Goal: Task Accomplishment & Management: Manage account settings

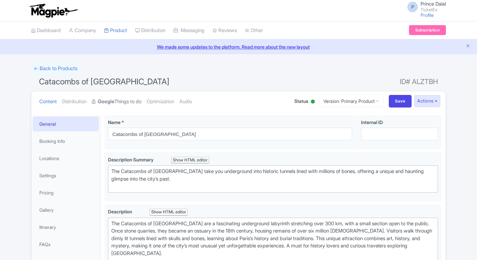
click at [128, 97] on link "Google Things to do" at bounding box center [117, 101] width 50 height 21
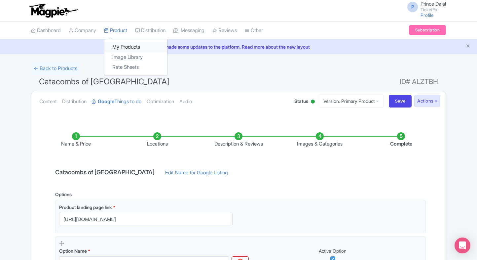
click at [112, 45] on link "My Products" at bounding box center [135, 47] width 63 height 10
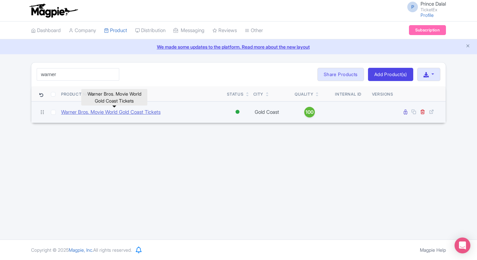
type input "warner"
click at [97, 109] on link "Warner Bros. Movie World Gold Coast Tickets" at bounding box center [110, 112] width 99 height 8
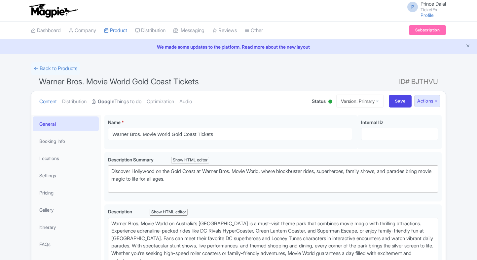
click at [120, 98] on link "Google Things to do" at bounding box center [117, 101] width 50 height 21
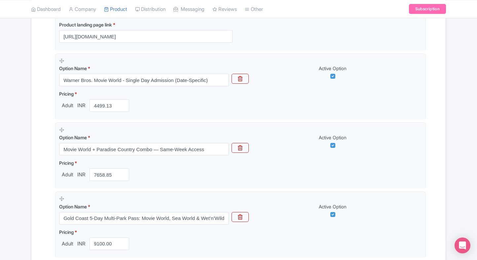
scroll to position [189, 0]
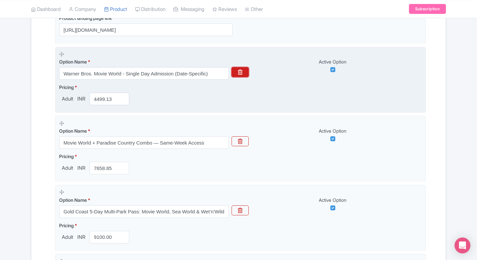
click at [237, 76] on button "button" at bounding box center [240, 72] width 17 height 10
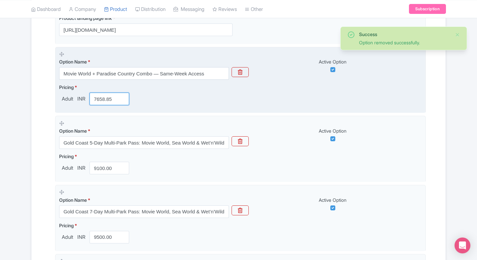
click at [104, 100] on input "7658.85" at bounding box center [110, 99] width 40 height 13
type input "6000"
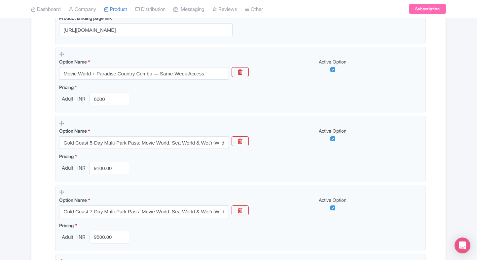
click at [4, 171] on div "Success Option removed successfully. ← Back to Products Warner Bros. Movie Worl…" at bounding box center [238, 162] width 477 height 579
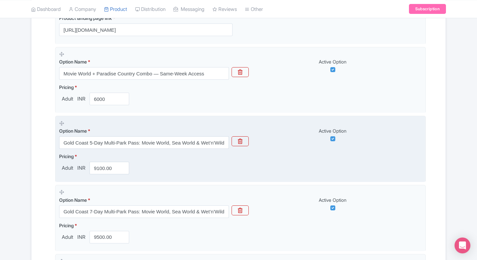
click at [127, 144] on input "Gold Coast 5-Day Multi-Park Pass: Movie World, Sea World & Wet’n’Wild" at bounding box center [144, 142] width 170 height 13
click at [102, 166] on input "9100.00" at bounding box center [110, 168] width 40 height 13
paste input "110"
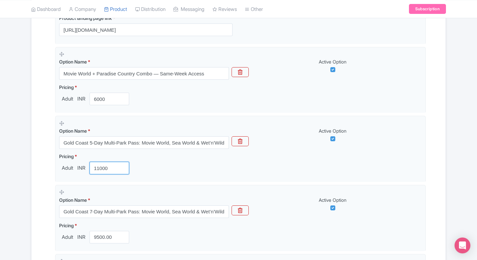
type input "11000"
click at [43, 169] on div "Name & Price Locations Description & Reviews Images & Categories Complete Warne…" at bounding box center [238, 189] width 406 height 518
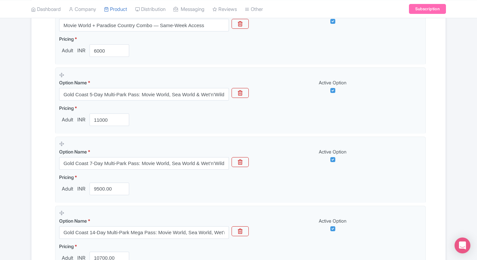
scroll to position [238, 0]
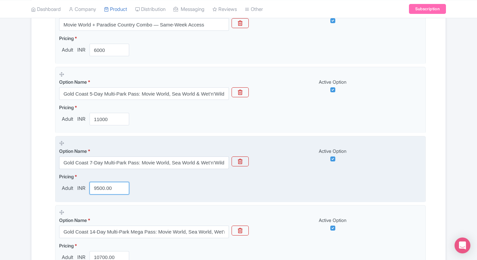
click at [103, 187] on input "9500.00" at bounding box center [110, 188] width 40 height 13
paste input "1155"
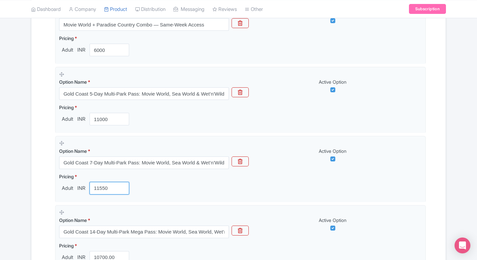
type input "11550"
click at [28, 182] on div "Success Option removed successfully. ← Back to Products Warner Bros. Movie Worl…" at bounding box center [238, 113] width 423 height 579
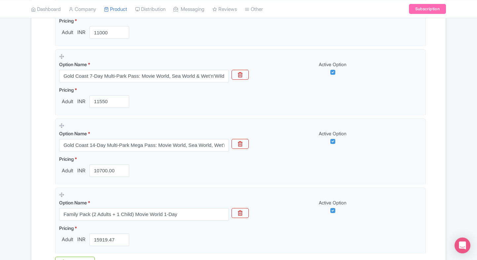
scroll to position [325, 0]
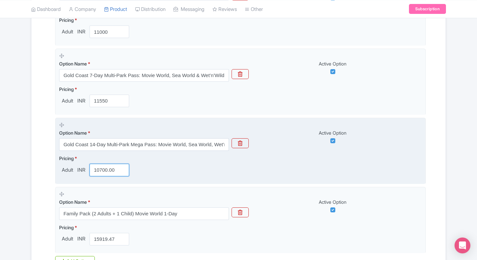
click at [107, 174] on input "10700.00" at bounding box center [110, 170] width 40 height 13
paste input "27"
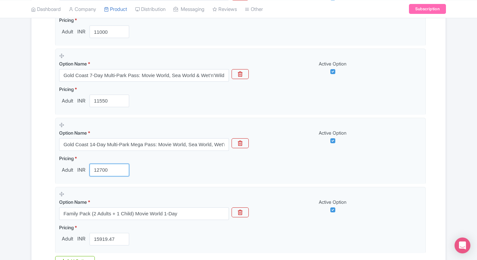
type input "12700"
click at [38, 177] on div "Name & Price Locations Description & Reviews Images & Categories Complete Warne…" at bounding box center [238, 53] width 406 height 518
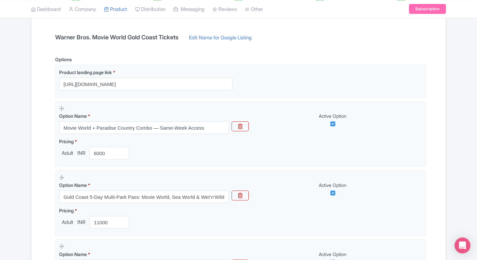
scroll to position [408, 0]
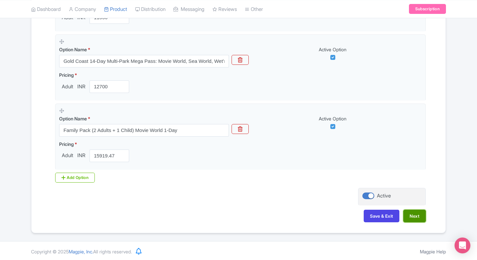
click at [417, 214] on button "Next" at bounding box center [414, 216] width 22 height 13
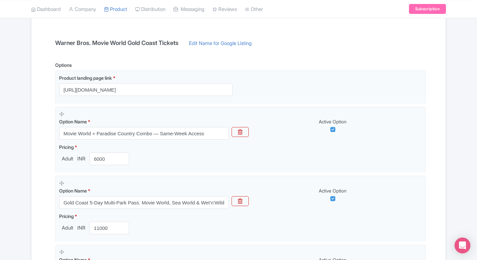
scroll to position [0, 0]
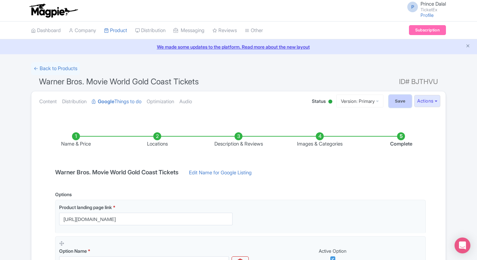
click at [398, 101] on input "Save" at bounding box center [400, 101] width 23 height 13
type input "Saving..."
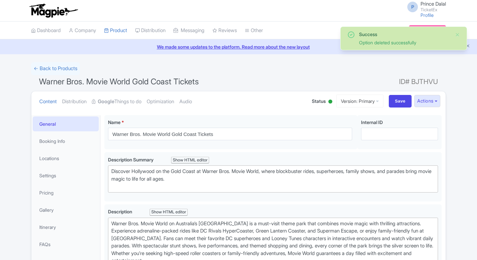
click at [102, 96] on link "Google Things to do" at bounding box center [117, 101] width 50 height 21
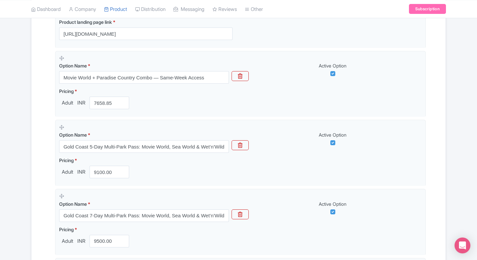
scroll to position [189, 0]
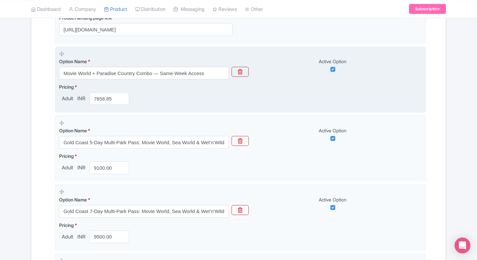
click at [99, 104] on fieldset "Option Name * Movie World + Paradise Country Combo — Same-Week Access Active Op…" at bounding box center [240, 80] width 371 height 66
click at [99, 101] on input "7658.85" at bounding box center [110, 98] width 40 height 13
type input "6000"
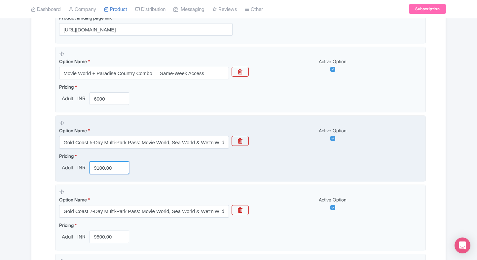
click at [99, 164] on input "9100.00" at bounding box center [110, 167] width 40 height 13
type input "10999.96"
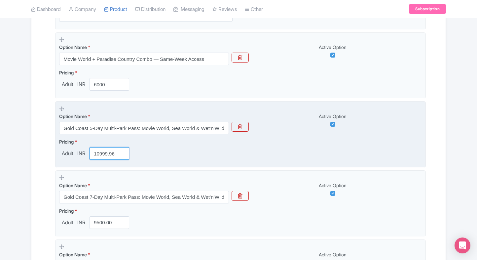
scroll to position [206, 0]
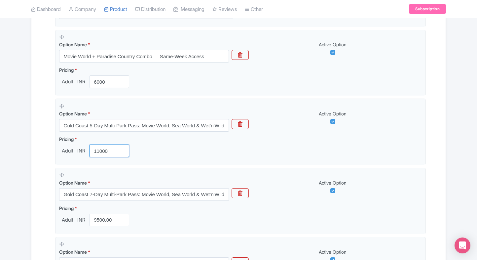
type input "11000"
click at [46, 177] on div "Name & Price Locations Description & Reviews Images & Categories Complete Warne…" at bounding box center [238, 172] width 406 height 518
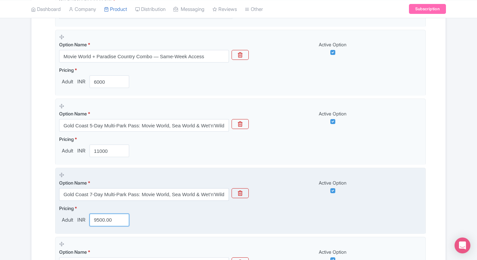
click at [101, 224] on input "9500.00" at bounding box center [110, 219] width 40 height 13
paste input "1155"
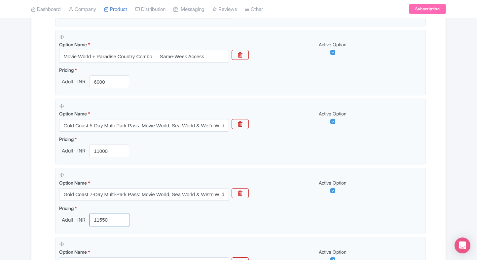
type input "11550"
click at [46, 208] on div "Name & Price Locations Description & Reviews Images & Categories Complete Warne…" at bounding box center [238, 172] width 406 height 518
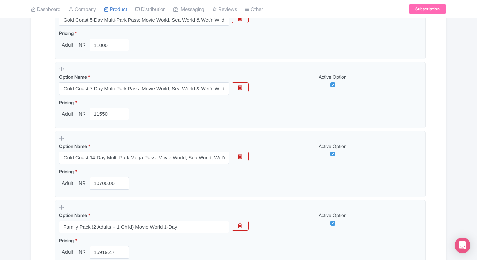
scroll to position [312, 0]
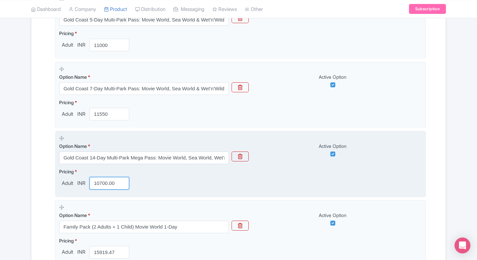
click at [112, 181] on input "10700.00" at bounding box center [110, 183] width 40 height 13
paste input "27"
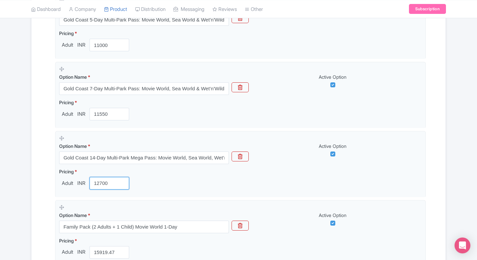
type input "12700"
click at [34, 178] on div "Name & Price Locations Description & Reviews Images & Categories Complete Warne…" at bounding box center [238, 66] width 414 height 518
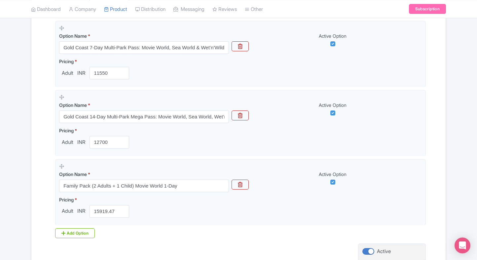
scroll to position [408, 0]
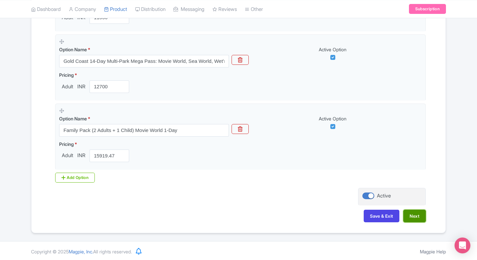
click at [417, 218] on button "Next" at bounding box center [414, 216] width 22 height 13
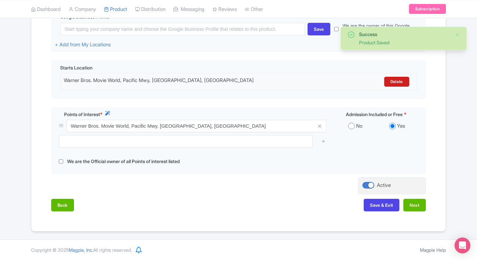
scroll to position [171, 0]
click at [423, 206] on button "Next" at bounding box center [414, 205] width 22 height 13
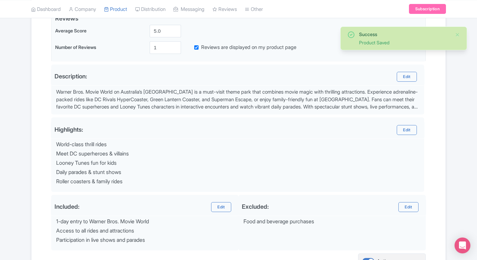
scroll to position [236, 0]
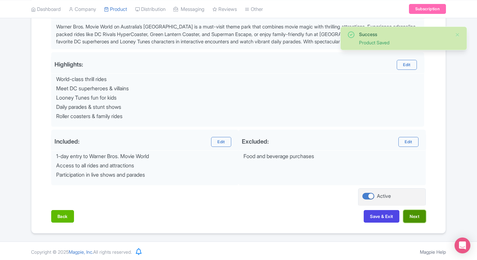
click at [417, 212] on button "Next" at bounding box center [414, 216] width 22 height 13
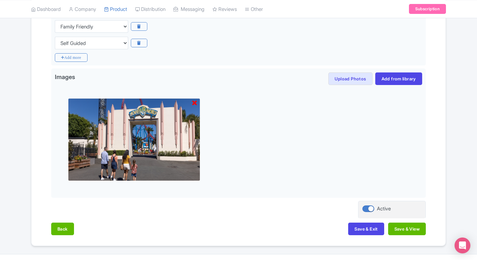
scroll to position [446, 0]
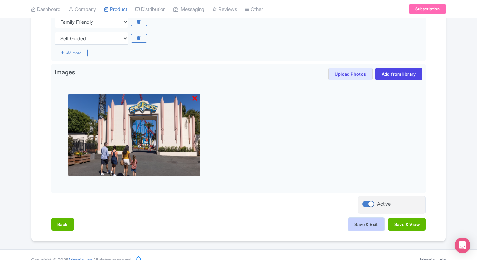
click at [360, 222] on button "Save & Exit" at bounding box center [366, 224] width 36 height 13
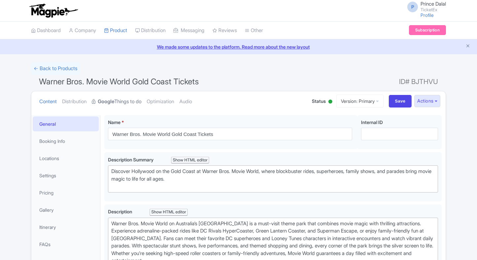
click at [108, 94] on link "Google Things to do" at bounding box center [117, 101] width 50 height 21
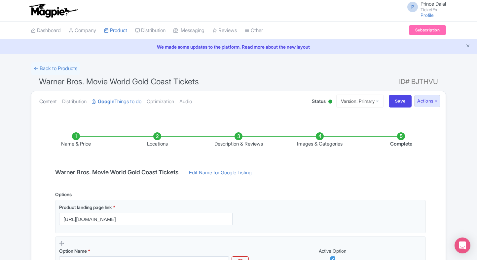
click at [49, 98] on link "Content" at bounding box center [48, 101] width 18 height 21
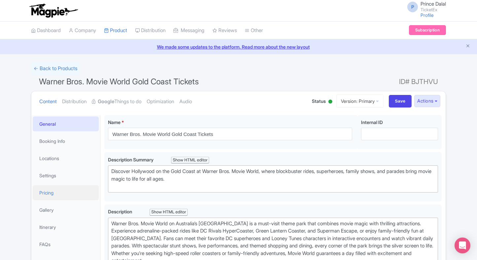
click at [44, 195] on link "Pricing" at bounding box center [66, 192] width 66 height 15
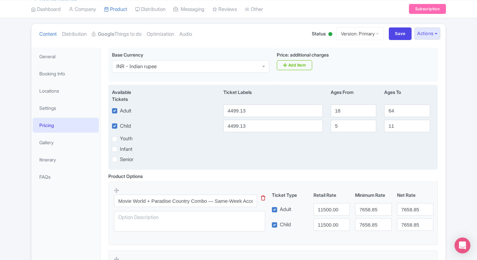
scroll to position [70, 0]
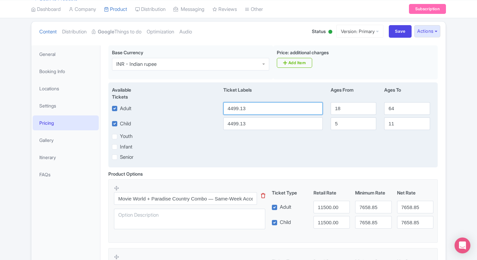
drag, startPoint x: 277, startPoint y: 111, endPoint x: 171, endPoint y: 109, distance: 106.4
click at [171, 109] on div "Adult 4499.13 18 64" at bounding box center [273, 108] width 330 height 13
type input "6000"
click at [230, 128] on input "4499.13" at bounding box center [272, 123] width 99 height 13
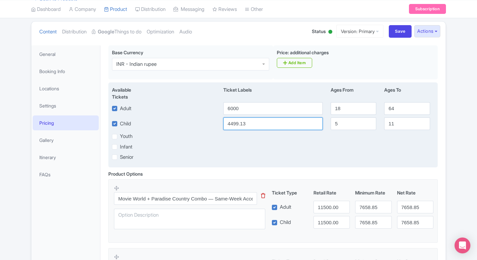
click at [230, 128] on input "4499.13" at bounding box center [272, 123] width 99 height 13
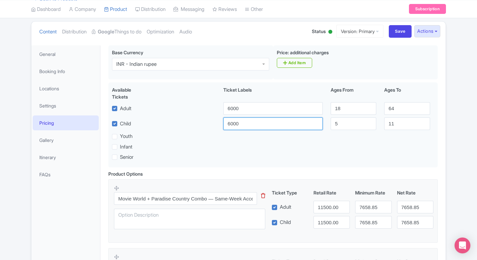
type input "6000"
click at [441, 128] on div "Base Currency i INR - Indian rupee INR - Indian rupee Price: additional charges…" at bounding box center [272, 107] width 337 height 125
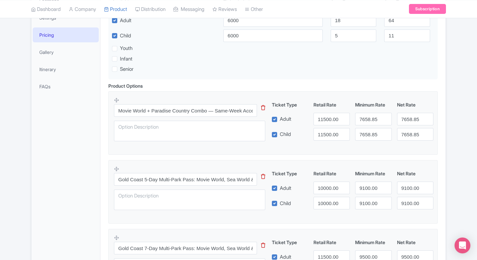
scroll to position [156, 0]
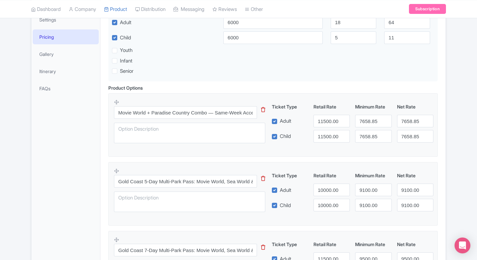
click at [318, 114] on div "Ticket Type Retail Rate Minimum Rate Net Rate Adult 11500.00 7658.85 7658.85 Ch…" at bounding box center [352, 122] width 159 height 39
drag, startPoint x: 318, startPoint y: 114, endPoint x: 321, endPoint y: 119, distance: 5.9
click at [321, 119] on div "Ticket Type Retail Rate Minimum Rate Net Rate Adult 11500.00 7658.85 7658.85 Ch…" at bounding box center [352, 122] width 159 height 39
click at [321, 119] on input "11500.00" at bounding box center [332, 121] width 36 height 13
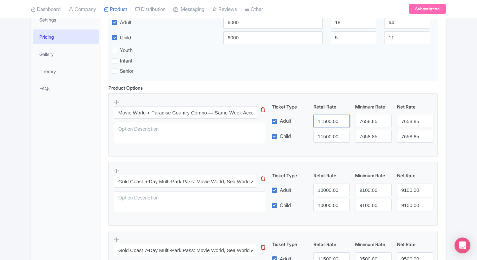
click at [321, 119] on input "11500.00" at bounding box center [332, 121] width 36 height 13
type input "6000"
click at [321, 130] on input "11500.00" at bounding box center [332, 136] width 36 height 13
paste input "60"
drag, startPoint x: 321, startPoint y: 130, endPoint x: 362, endPoint y: 119, distance: 41.8
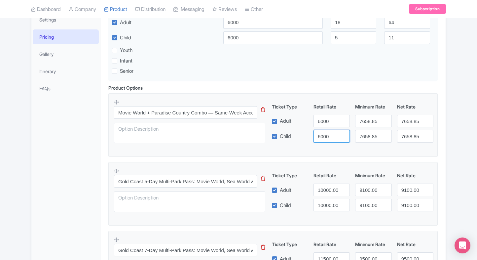
click at [362, 119] on div "Ticket Type Retail Rate Minimum Rate Net Rate Adult 6000 7658.85 7658.85 Child …" at bounding box center [352, 122] width 159 height 39
type input "6000"
click at [362, 119] on input "7658.85" at bounding box center [373, 121] width 36 height 13
paste input "6000"
drag, startPoint x: 362, startPoint y: 119, endPoint x: 368, endPoint y: 142, distance: 23.7
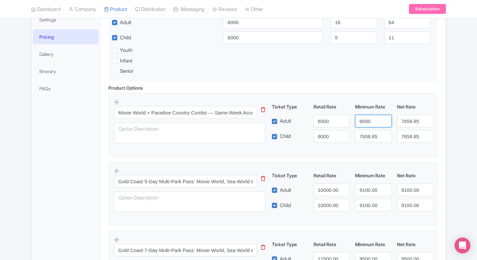
click at [368, 142] on div "Movie World + Paradise Country Combo — Same-Week Access This tip has not data. …" at bounding box center [273, 123] width 318 height 48
type input "6000"
click at [368, 142] on div "Movie World + Paradise Country Combo — Same-Week Access This tip has not data. …" at bounding box center [273, 123] width 318 height 48
click at [368, 142] on input "7658.85" at bounding box center [373, 136] width 36 height 13
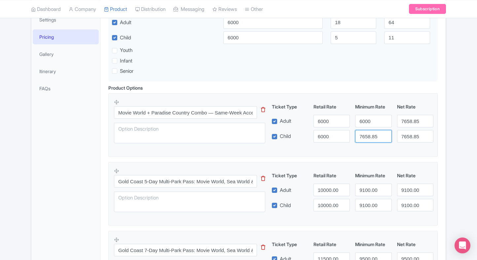
paste input "6000"
click at [368, 142] on input "6000" at bounding box center [373, 136] width 36 height 13
type input "6000"
click at [399, 124] on input "7658.85" at bounding box center [415, 121] width 36 height 13
paste input "6000"
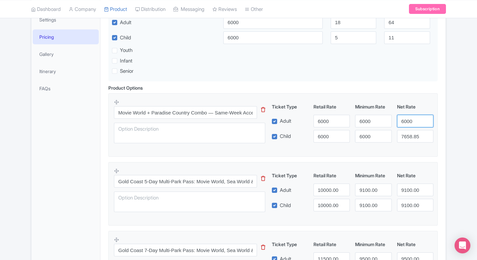
drag, startPoint x: 399, startPoint y: 124, endPoint x: 404, endPoint y: 134, distance: 11.8
click at [404, 134] on div "Ticket Type Retail Rate Minimum Rate Net Rate Adult 6000 6000 6000 Child 6000 6…" at bounding box center [352, 122] width 159 height 39
type input "6000"
click at [404, 134] on input "7658.85" at bounding box center [415, 136] width 36 height 13
paste input "6000"
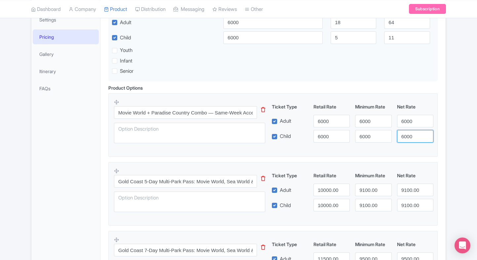
drag, startPoint x: 404, startPoint y: 134, endPoint x: 452, endPoint y: 126, distance: 48.4
click at [452, 126] on div "← Back to Products Warner Bros. Movie World Gold Coast Tickets ID# BJTHVU Conte…" at bounding box center [238, 191] width 477 height 570
type input "6000"
click at [452, 126] on div "← Back to Products Warner Bros. Movie World Gold Coast Tickets ID# BJTHVU Conte…" at bounding box center [238, 191] width 477 height 570
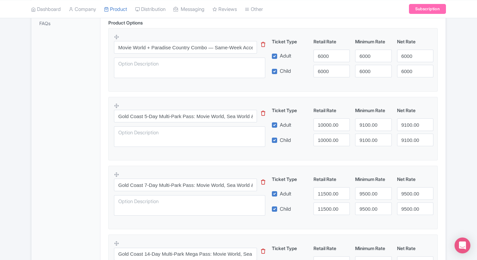
scroll to position [229, 0]
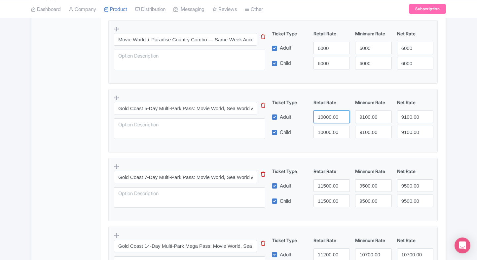
click at [327, 115] on input "10000.00" at bounding box center [332, 116] width 36 height 13
paste input "10"
type input "11000"
paste input "10001"
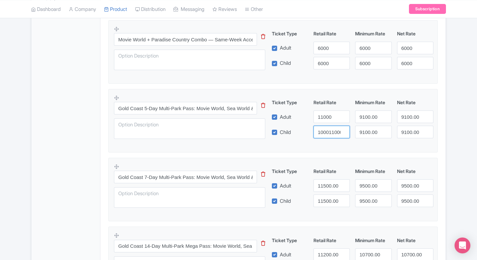
scroll to position [0, 1]
click at [328, 134] on input "1000110000.00" at bounding box center [332, 132] width 36 height 13
click at [324, 133] on input "1000110000.00" at bounding box center [332, 132] width 36 height 13
paste input "10"
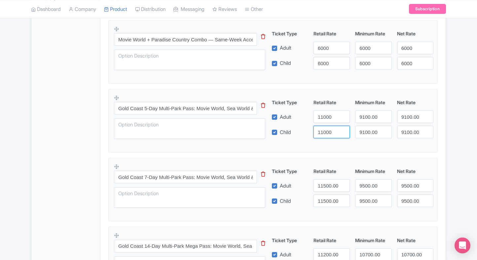
type input "11000"
click at [362, 116] on input "9100.00" at bounding box center [373, 116] width 36 height 13
paste input "110"
drag, startPoint x: 362, startPoint y: 116, endPoint x: 368, endPoint y: 129, distance: 14.5
click at [368, 129] on div "Ticket Type Retail Rate Minimum Rate Net Rate Adult 11000 11000 9100.00 Child 1…" at bounding box center [352, 118] width 159 height 39
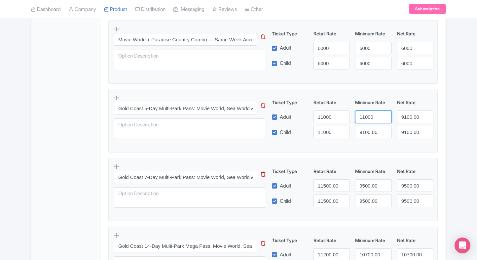
type input "11000"
click at [368, 129] on input "9100.00" at bounding box center [373, 132] width 36 height 13
paste input "110"
drag, startPoint x: 368, startPoint y: 129, endPoint x: 390, endPoint y: 120, distance: 23.4
click at [390, 120] on div "Ticket Type Retail Rate Minimum Rate Net Rate Adult 11000 11000 9100.00 Child 1…" at bounding box center [352, 118] width 159 height 39
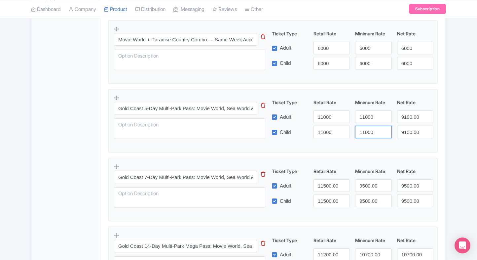
type input "11000"
click at [390, 120] on input "11000" at bounding box center [373, 116] width 36 height 13
click at [403, 118] on input "9100.00" at bounding box center [415, 116] width 36 height 13
paste input "110"
click at [403, 118] on input "11000" at bounding box center [415, 116] width 36 height 13
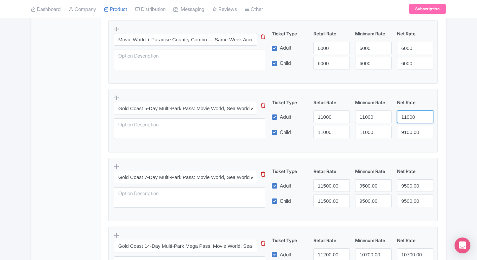
type input "11000"
click at [404, 128] on input "9100.00" at bounding box center [415, 132] width 36 height 13
paste input "110"
drag, startPoint x: 404, startPoint y: 128, endPoint x: 437, endPoint y: 123, distance: 32.3
click at [437, 123] on fieldset "Gold Coast 5-Day Multi-Park Pass: Movie World, Sea World & Wet’n’Wild This tip …" at bounding box center [272, 120] width 329 height 63
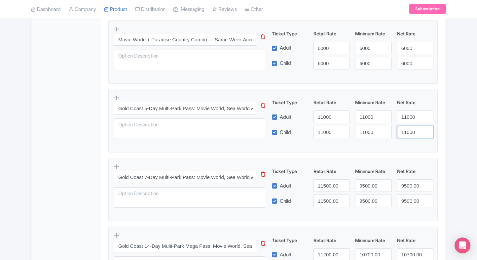
type input "11000"
click at [437, 123] on fieldset "Gold Coast 5-Day Multi-Park Pass: Movie World, Sea World & Wet’n’Wild This tip …" at bounding box center [272, 120] width 329 height 63
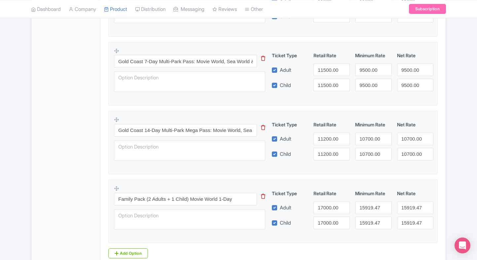
scroll to position [345, 0]
click at [326, 140] on input "11200.00" at bounding box center [332, 138] width 36 height 13
paste input "27"
type input "12700"
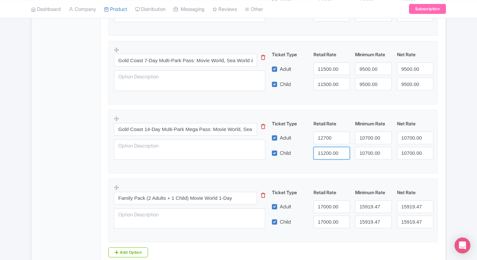
click at [325, 152] on input "11200.00" at bounding box center [332, 153] width 36 height 13
paste input "27"
type input "12700"
click at [363, 138] on input "10700.00" at bounding box center [373, 138] width 36 height 13
paste input "27"
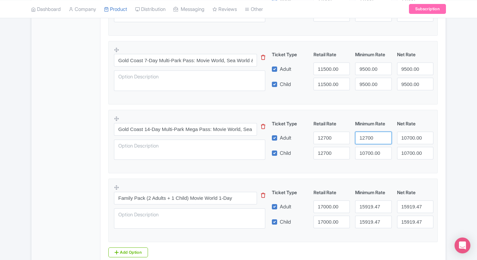
click at [363, 138] on input "12700" at bounding box center [373, 138] width 36 height 13
type input "12700"
click at [369, 154] on input "10700.00" at bounding box center [373, 153] width 36 height 13
paste input "27"
drag, startPoint x: 369, startPoint y: 154, endPoint x: 398, endPoint y: 143, distance: 31.3
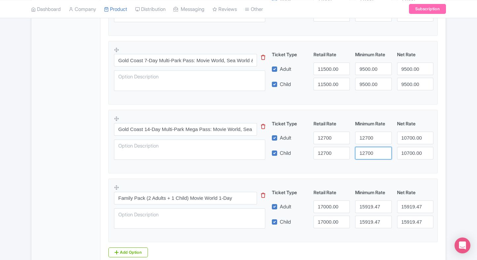
click at [398, 143] on div "Ticket Type Retail Rate Minimum Rate Net Rate Adult 12700 12700 10700.00 Child …" at bounding box center [352, 139] width 159 height 39
type input "12700"
click at [408, 138] on input "10700.00" at bounding box center [415, 138] width 36 height 13
paste input "27"
drag, startPoint x: 408, startPoint y: 138, endPoint x: 408, endPoint y: 145, distance: 6.6
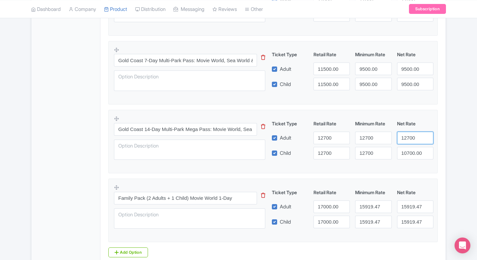
click at [408, 145] on div "Ticket Type Retail Rate Minimum Rate Net Rate Adult 12700 12700 12700 Child 127…" at bounding box center [352, 139] width 159 height 39
type input "12700"
click at [408, 145] on div "Ticket Type Retail Rate Minimum Rate Net Rate Adult 12700 12700 12700 Child 127…" at bounding box center [352, 139] width 159 height 39
click at [408, 147] on input "10700.00" at bounding box center [415, 153] width 36 height 13
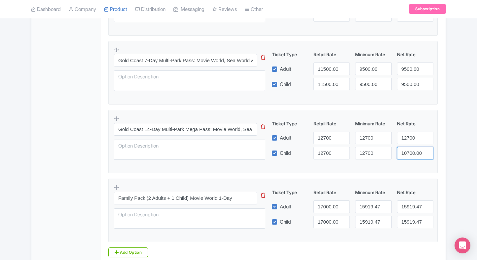
paste input "27"
drag, startPoint x: 408, startPoint y: 146, endPoint x: 434, endPoint y: 141, distance: 25.5
click at [433, 141] on div "Ticket Type Retail Rate Minimum Rate Net Rate Adult 12700 12700 12700 Child 127…" at bounding box center [352, 139] width 159 height 39
type input "12700"
click at [442, 143] on div "Warner Bros. Movie World Gold Coast Tickets Name * i Warner Bros. Movie World G…" at bounding box center [272, 26] width 345 height 521
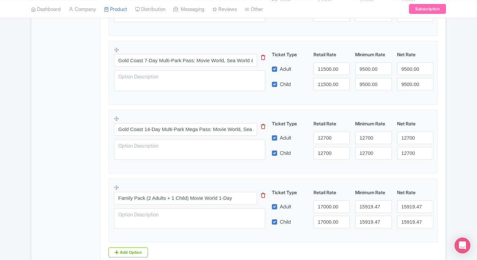
scroll to position [400, 0]
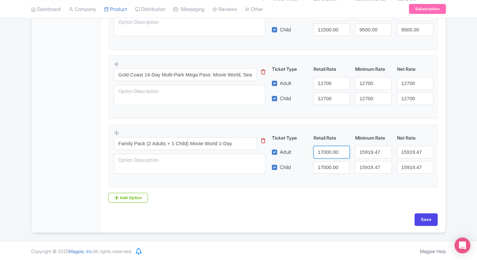
click at [321, 148] on input "17000.00" at bounding box center [332, 152] width 36 height 13
paste input "5919.47"
type input "15919.47"
click at [325, 166] on input "17000.00" at bounding box center [332, 167] width 36 height 13
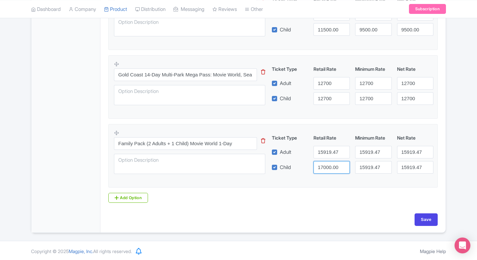
click at [325, 166] on input "17000.00" at bounding box center [332, 167] width 36 height 13
paste input "5919.47"
type input "15919.47"
click at [365, 190] on div "Product Options i Movie World + Paradise Country Combo — Same-Week Access This …" at bounding box center [272, 21] width 337 height 363
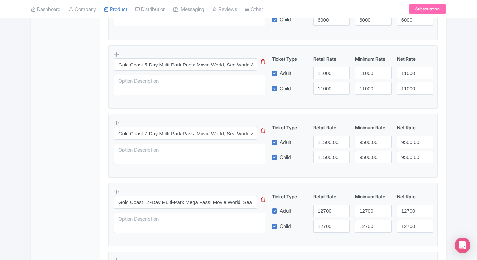
scroll to position [274, 0]
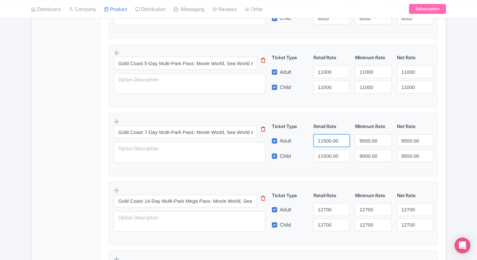
click at [327, 137] on input "11500.00" at bounding box center [332, 140] width 36 height 13
click at [325, 151] on input "11500.00" at bounding box center [332, 155] width 36 height 13
click at [323, 136] on input "11500.00" at bounding box center [332, 140] width 36 height 13
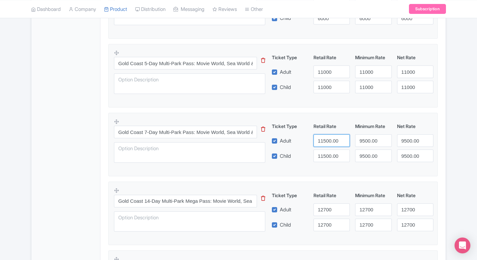
paste input "5"
type input "11550"
click at [326, 156] on input "11500.00" at bounding box center [332, 155] width 36 height 13
paste input "5"
click at [326, 156] on input "11550" at bounding box center [332, 155] width 36 height 13
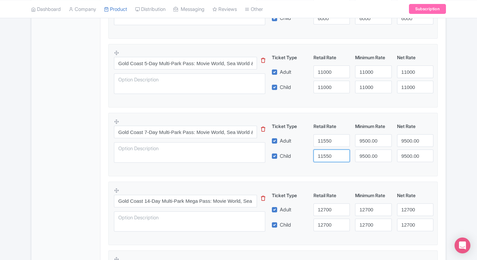
type input "11550"
click at [370, 143] on input "9500.00" at bounding box center [373, 140] width 36 height 13
paste input "1155"
drag, startPoint x: 370, startPoint y: 143, endPoint x: 368, endPoint y: 155, distance: 12.3
click at [368, 155] on div "Ticket Type Retail Rate Minimum Rate Net Rate Adult 11550 11550 9500.00 Child 1…" at bounding box center [352, 142] width 159 height 39
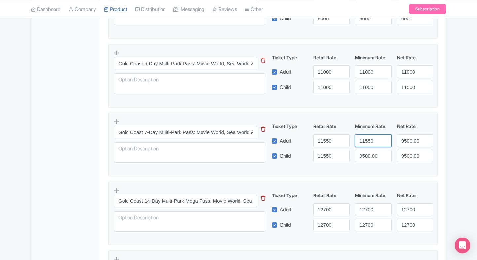
type input "11550"
click at [368, 155] on input "9500.00" at bounding box center [373, 155] width 36 height 13
paste input "1155"
drag, startPoint x: 368, startPoint y: 155, endPoint x: 403, endPoint y: 143, distance: 36.7
click at [403, 143] on div "Ticket Type Retail Rate Minimum Rate Net Rate Adult 11550 11550 9500.00 Child 1…" at bounding box center [352, 142] width 159 height 39
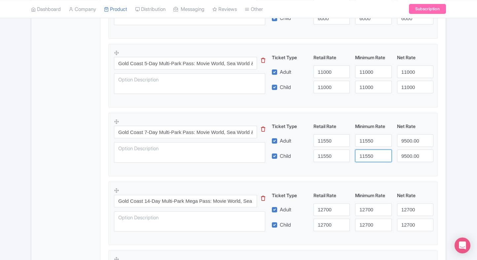
type input "11550"
click at [403, 143] on input "9500.00" at bounding box center [415, 140] width 36 height 13
paste input "1155"
drag, startPoint x: 403, startPoint y: 143, endPoint x: 407, endPoint y: 155, distance: 12.5
click at [407, 155] on div "Ticket Type Retail Rate Minimum Rate Net Rate Adult 11550 11550 11550 Child 115…" at bounding box center [352, 142] width 159 height 39
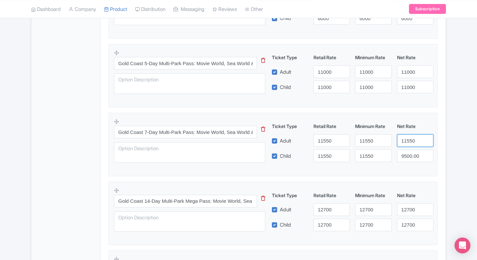
type input "11550"
click at [407, 155] on input "9500.00" at bounding box center [415, 155] width 36 height 13
paste input "1155"
click at [407, 155] on input "11550" at bounding box center [415, 155] width 36 height 13
type input "11550"
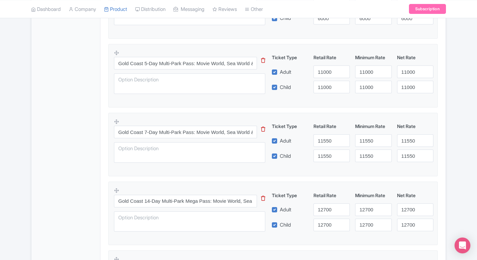
click at [445, 155] on div "Warner Bros. Movie World Gold Coast Tickets Name * i Warner Bros. Movie World G…" at bounding box center [272, 97] width 345 height 521
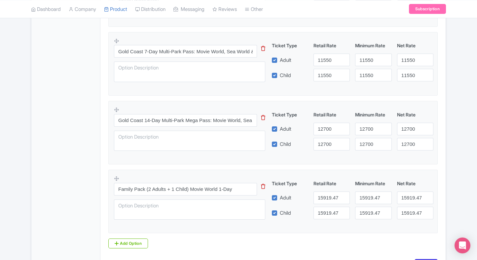
scroll to position [400, 0]
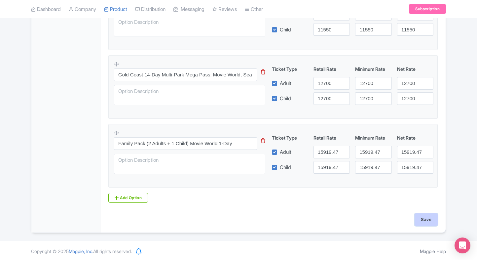
click at [426, 216] on input "Save" at bounding box center [426, 219] width 23 height 13
type input "Saving..."
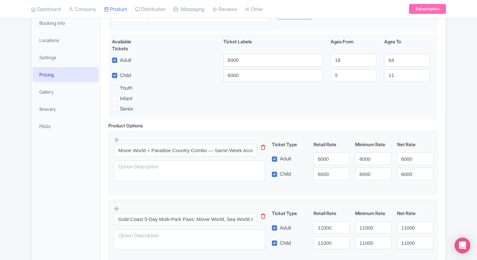
scroll to position [118, 0]
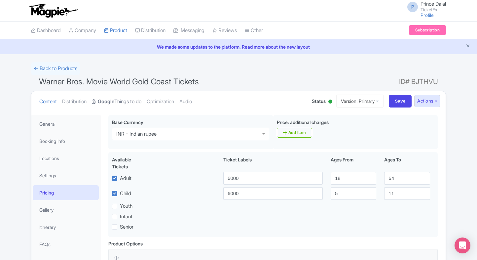
click at [119, 102] on link "Google Things to do" at bounding box center [117, 101] width 50 height 21
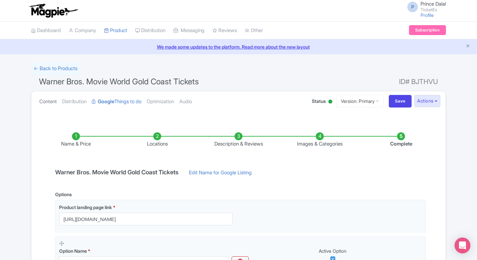
click at [43, 100] on link "Content" at bounding box center [48, 101] width 18 height 21
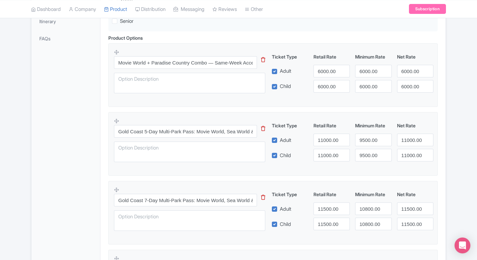
scroll to position [203, 0]
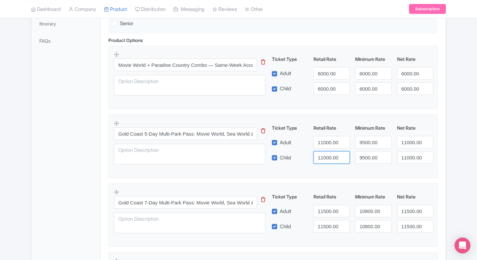
click at [319, 158] on input "11000.00" at bounding box center [332, 157] width 36 height 13
click at [366, 142] on input "9500.00" at bounding box center [373, 142] width 36 height 13
paste input "110"
click at [366, 142] on input "9500.00" at bounding box center [373, 142] width 36 height 13
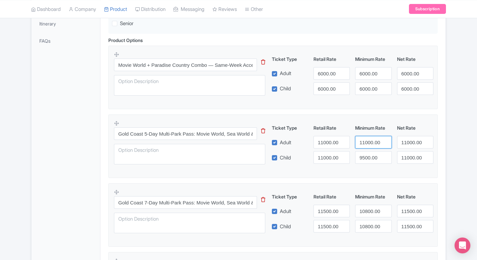
type input "11000.00"
click at [368, 156] on input "9500.00" at bounding box center [373, 157] width 36 height 13
paste input "110"
click at [368, 156] on input "11000.00" at bounding box center [373, 157] width 36 height 13
type input "11000.00"
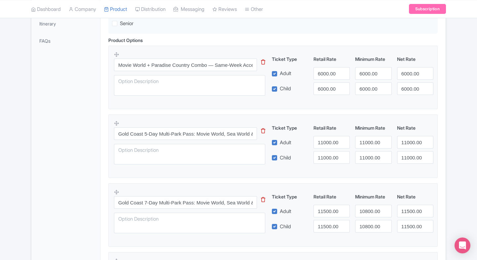
click at [437, 102] on fieldset "Movie World + Paradise Country Combo — Same-Week Access This tip has not data. …" at bounding box center [272, 77] width 329 height 63
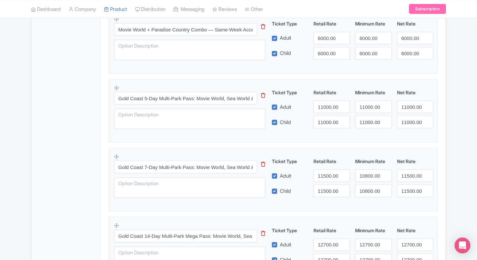
scroll to position [252, 0]
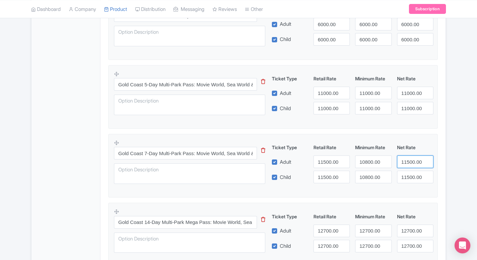
click at [407, 161] on input "11500.00" at bounding box center [415, 161] width 36 height 13
type input "11550"
click at [403, 180] on input "11500.00" at bounding box center [415, 177] width 36 height 13
paste input "5"
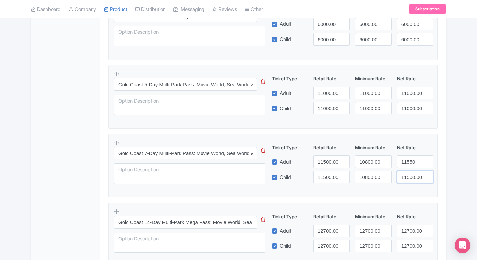
click at [403, 180] on input "11500.00" at bounding box center [415, 177] width 36 height 13
type input "11550"
click at [374, 173] on input "10800.00" at bounding box center [373, 177] width 36 height 13
paste input "155"
click at [374, 173] on input "11550" at bounding box center [373, 177] width 36 height 13
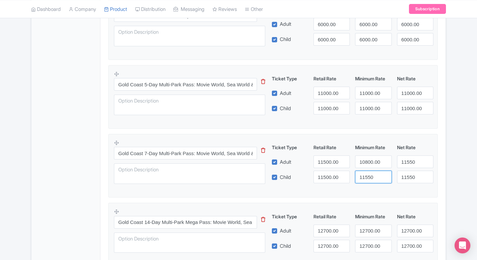
type input "11550"
click at [370, 165] on input "10800.00" at bounding box center [373, 161] width 36 height 13
paste input "155"
click at [370, 165] on input "11550" at bounding box center [373, 161] width 36 height 13
type input "11550"
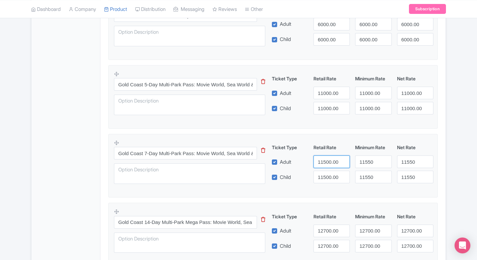
click at [317, 164] on input "11500.00" at bounding box center [332, 161] width 36 height 13
paste input "5"
click at [317, 164] on input "11550" at bounding box center [332, 161] width 36 height 13
type input "11550"
click at [329, 183] on div "Gold Coast 7-Day Multi-Park Pass: Movie World, Sea World & Wet’n’Wild This tip …" at bounding box center [273, 163] width 318 height 48
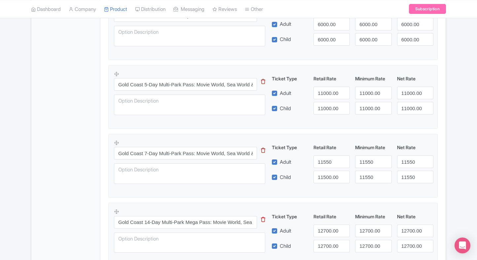
click at [329, 183] on div "Gold Coast 7-Day Multi-Park Pass: Movie World, Sea World & Wet’n’Wild This tip …" at bounding box center [273, 163] width 318 height 48
click at [323, 179] on input "11500.00" at bounding box center [332, 177] width 36 height 13
paste input "5"
click at [323, 179] on input "11550" at bounding box center [332, 177] width 36 height 13
type input "11550"
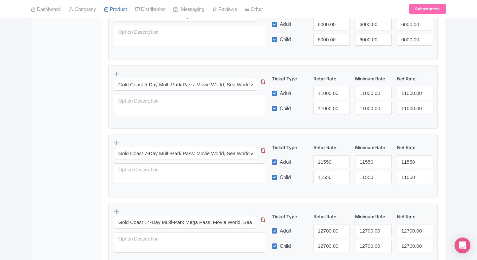
click at [338, 191] on fieldset "Gold Coast 7-Day Multi-Park Pass: Movie World, Sea World & Wet’n’Wild This tip …" at bounding box center [272, 165] width 329 height 63
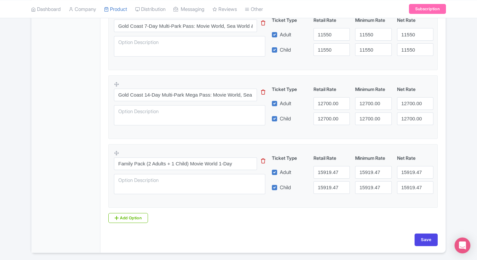
scroll to position [400, 0]
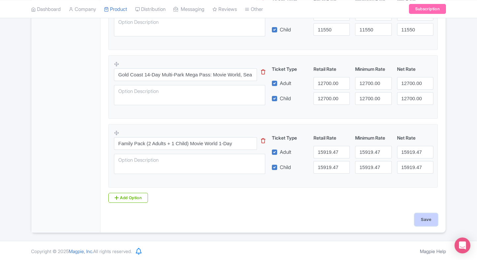
click at [422, 213] on input "Save" at bounding box center [426, 219] width 23 height 13
type input "Saving..."
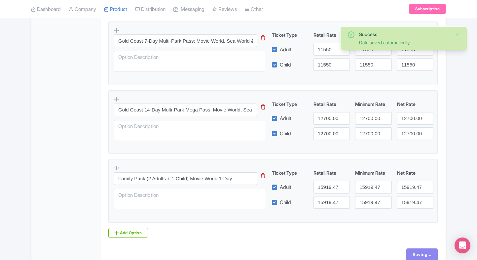
scroll to position [371, 0]
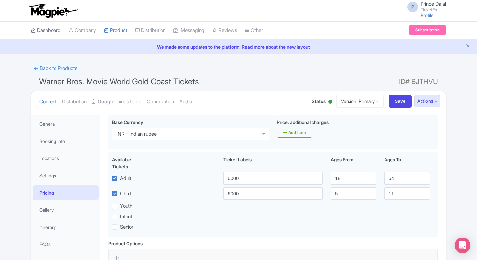
click at [51, 33] on link "Dashboard" at bounding box center [46, 30] width 30 height 18
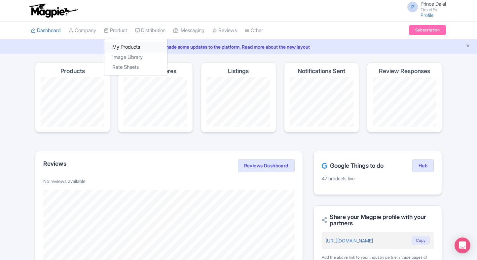
click at [123, 44] on link "My Products" at bounding box center [135, 47] width 63 height 10
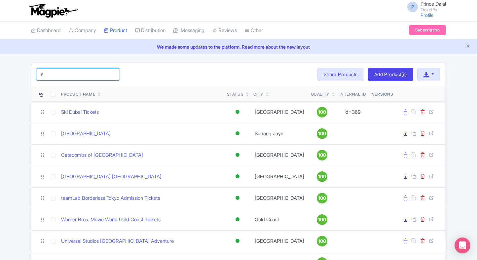
click at [86, 73] on input "s" at bounding box center [78, 74] width 83 height 13
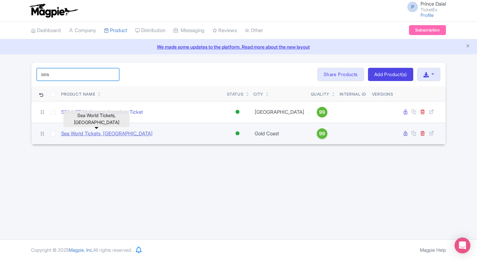
type input "sea"
click at [103, 132] on link "Sea World Tickets, [GEOGRAPHIC_DATA]" at bounding box center [107, 134] width 92 height 8
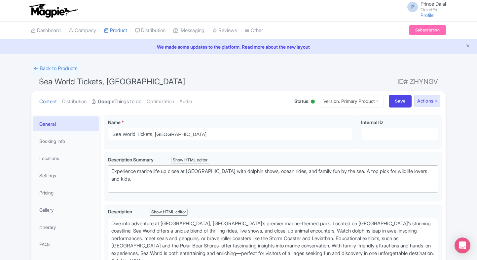
click at [119, 98] on link "Google Things to do" at bounding box center [117, 101] width 50 height 21
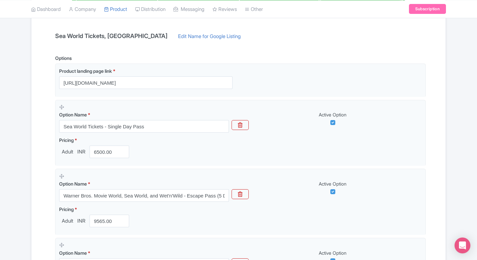
scroll to position [141, 0]
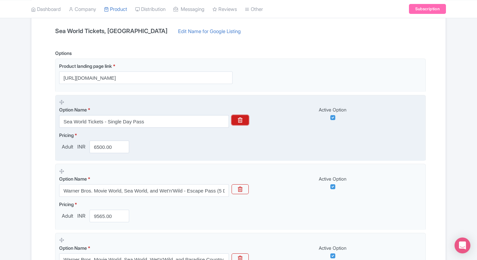
click at [237, 116] on button "button" at bounding box center [240, 120] width 17 height 10
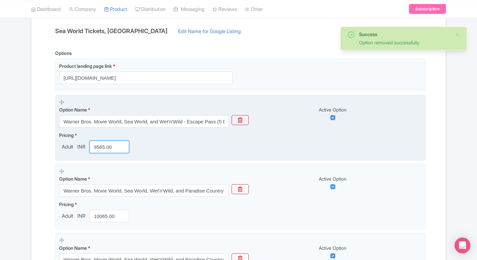
click at [98, 151] on input "9565.00" at bounding box center [110, 146] width 40 height 13
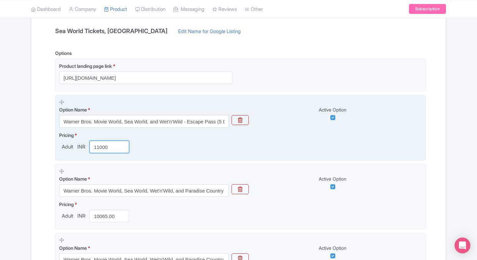
type input "11000"
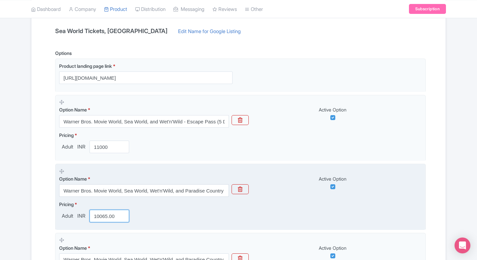
click at [107, 215] on input "10065.00" at bounding box center [110, 216] width 40 height 13
paste input "20"
type input "12000"
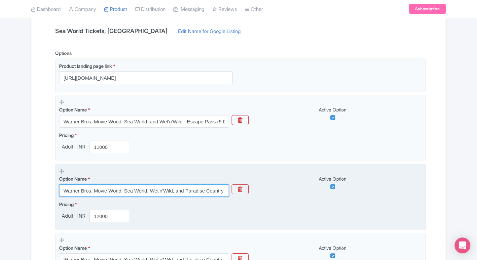
click at [161, 195] on input "Warner Bros. Movie World, Sea World, Wet'n'Wild, and Paradise Country - Super P…" at bounding box center [144, 190] width 170 height 13
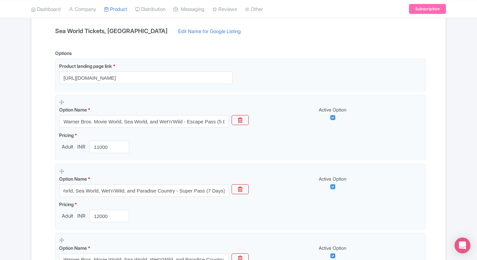
scroll to position [0, 0]
click at [37, 205] on div "Name & Price Locations Description & Reviews Images & Categories Complete Sea W…" at bounding box center [238, 168] width 406 height 380
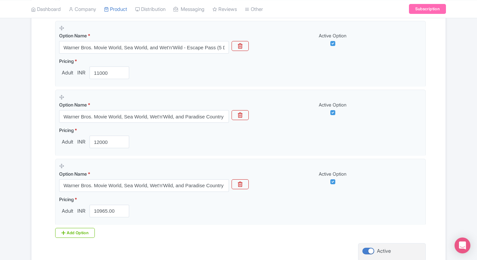
scroll to position [216, 0]
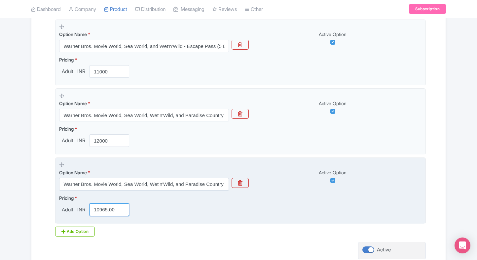
click at [106, 211] on input "10965.00" at bounding box center [110, 209] width 40 height 13
paste input "32"
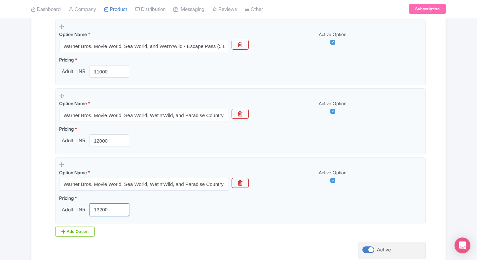
type input "13200"
click at [30, 204] on div "Success Option removed successfully. ← Back to Products Sea World Tickets, Gold…" at bounding box center [238, 66] width 423 height 441
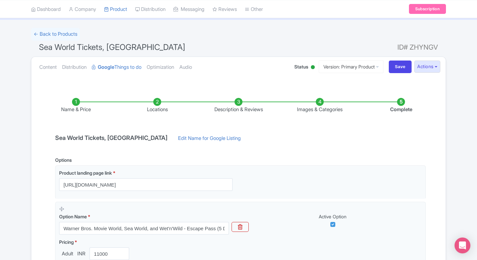
scroll to position [271, 0]
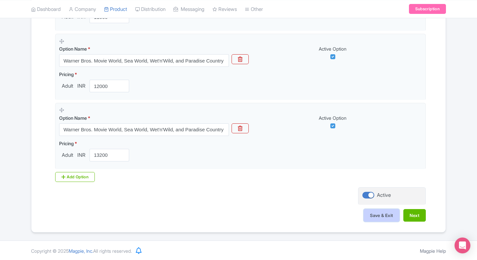
click at [388, 217] on button "Save & Exit" at bounding box center [382, 215] width 36 height 13
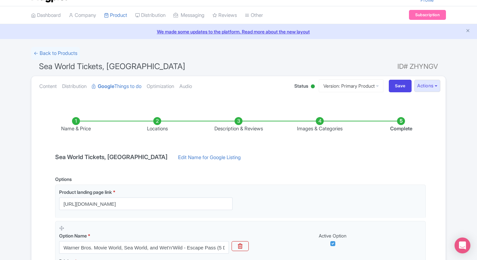
scroll to position [0, 0]
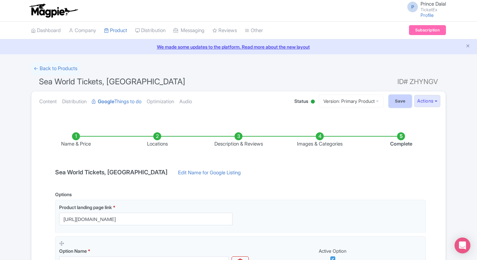
click at [407, 98] on input "Save" at bounding box center [400, 101] width 23 height 13
type input "Saving..."
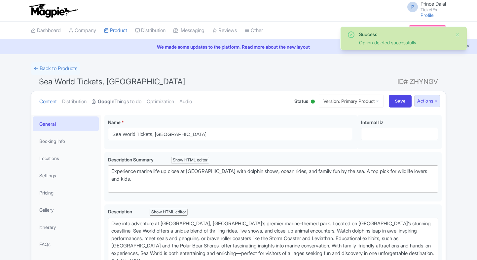
click at [118, 97] on link "Google Things to do" at bounding box center [117, 101] width 50 height 21
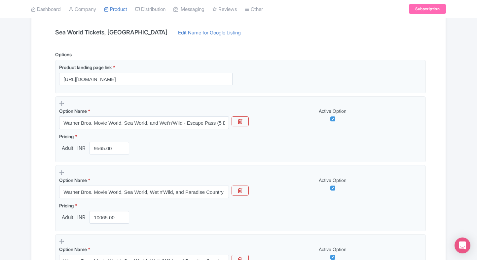
scroll to position [136, 0]
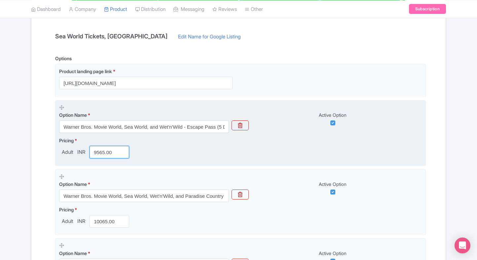
click at [100, 146] on input "9565.00" at bounding box center [110, 152] width 40 height 13
paste input "110"
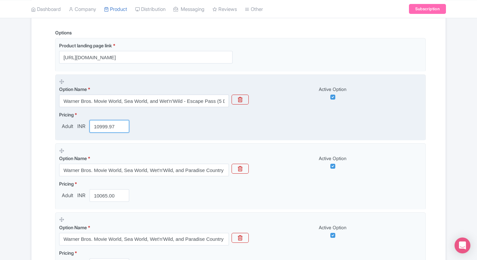
scroll to position [165, 0]
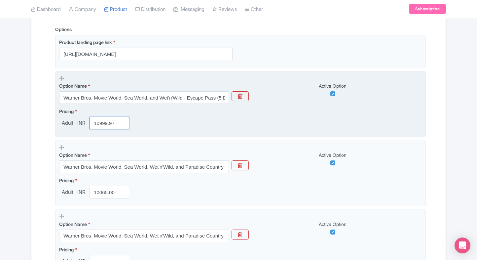
click at [103, 126] on input "10999.97" at bounding box center [110, 123] width 40 height 13
paste input "1000"
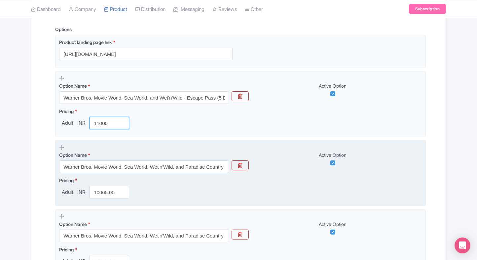
type input "11000"
click at [96, 144] on div "Option Name * Warner Bros. Movie World, Sea World, Wet'n'Wild, and Paradise Cou…" at bounding box center [144, 158] width 170 height 29
click at [101, 191] on input "10065.00" at bounding box center [110, 192] width 40 height 13
paste input "20"
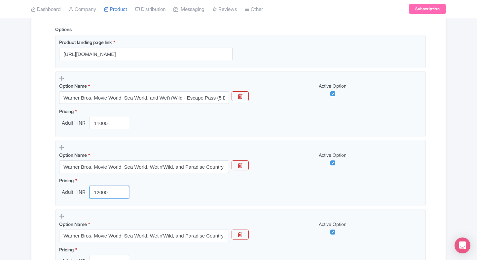
type input "12000"
click at [51, 194] on div "Name & Price Locations Description & Reviews Images & Categories Complete Sea W…" at bounding box center [238, 144] width 406 height 380
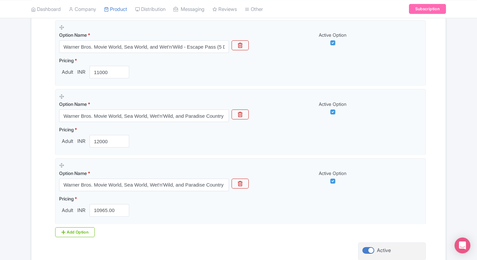
scroll to position [230, 0]
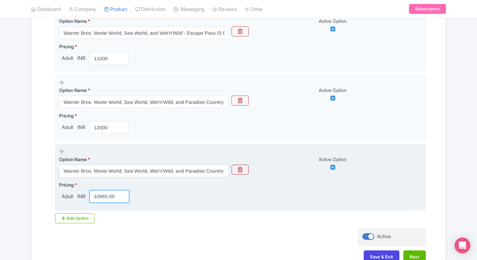
click at [101, 200] on input "10965.00" at bounding box center [110, 196] width 40 height 13
paste input "32"
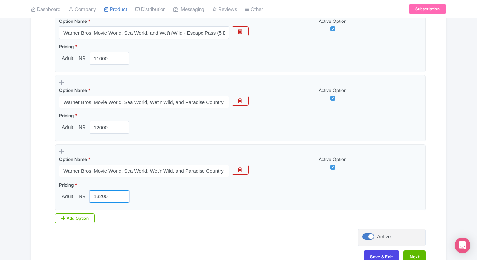
type input "13200"
click at [315, 213] on div "Options Product landing page link * https://www.ticketex.co/activity/277/sea-wo…" at bounding box center [238, 92] width 375 height 262
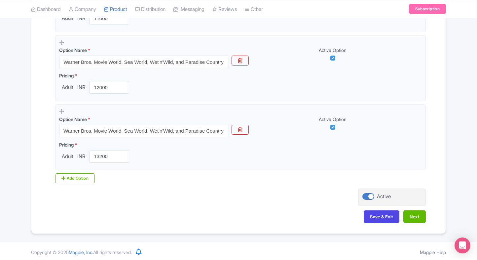
scroll to position [271, 0]
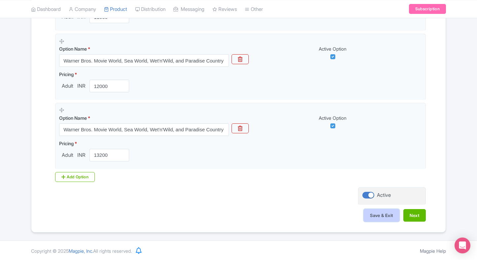
click at [365, 217] on button "Save & Exit" at bounding box center [382, 215] width 36 height 13
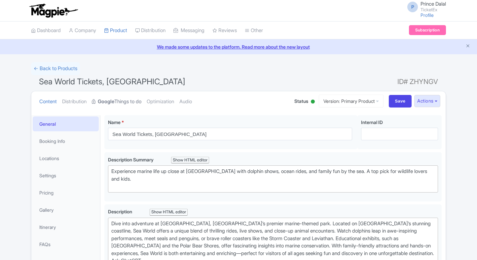
click at [120, 103] on link "Google Things to do" at bounding box center [117, 101] width 50 height 21
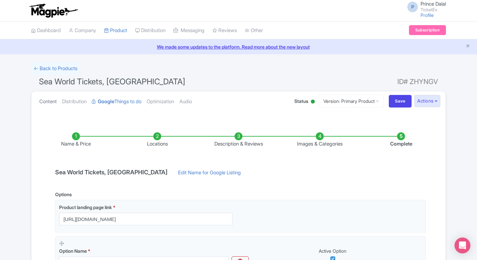
click at [50, 101] on link "Content" at bounding box center [48, 101] width 18 height 21
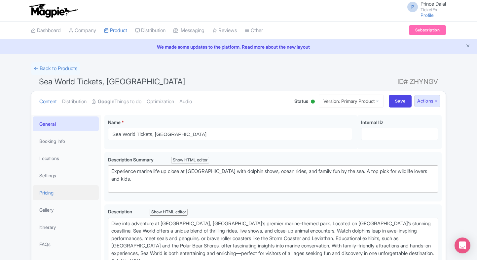
click at [48, 199] on link "Pricing" at bounding box center [66, 192] width 66 height 15
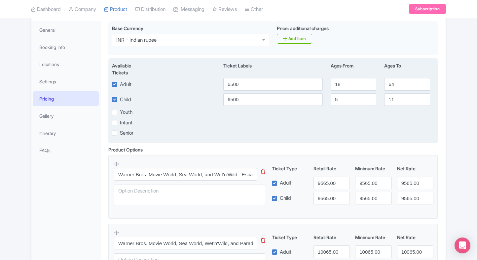
scroll to position [100, 0]
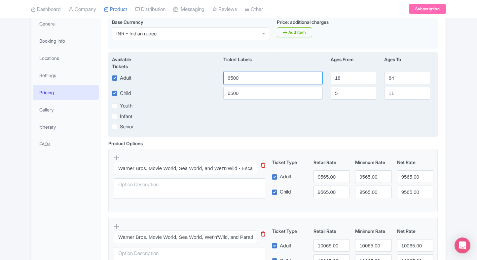
click at [267, 75] on input "6500" at bounding box center [272, 78] width 99 height 13
type input "11000"
click at [254, 95] on input "6500" at bounding box center [272, 93] width 99 height 13
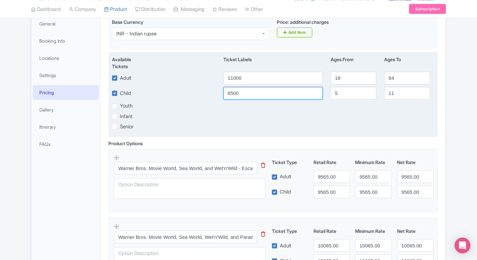
paste input "110"
click at [254, 95] on input "11000" at bounding box center [272, 93] width 99 height 13
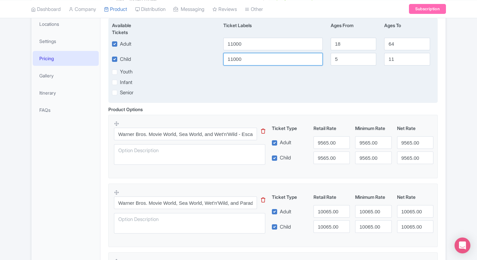
scroll to position [135, 0]
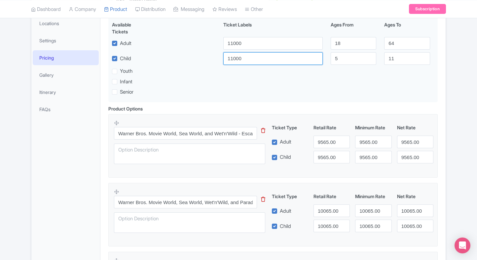
type input "11000"
click at [327, 140] on input "9565.00" at bounding box center [332, 141] width 36 height 13
paste input "110"
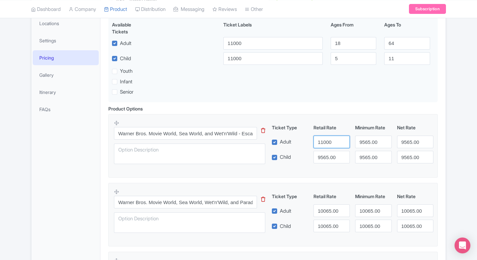
type input "11000"
click at [334, 152] on input "9565.00" at bounding box center [332, 157] width 36 height 13
paste input "110"
click at [334, 152] on input "9565.00" at bounding box center [332, 157] width 36 height 13
type input "11000"
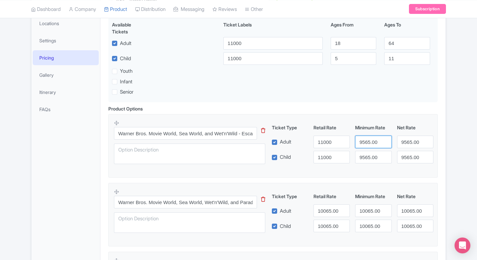
click at [369, 143] on input "9565.00" at bounding box center [373, 141] width 36 height 13
paste input "110"
drag, startPoint x: 369, startPoint y: 143, endPoint x: 369, endPoint y: 159, distance: 15.5
click at [369, 159] on div "Ticket Type Retail Rate Minimum Rate Net Rate Adult 11000 11000 9565.00 Child 1…" at bounding box center [352, 143] width 159 height 39
type input "11000"
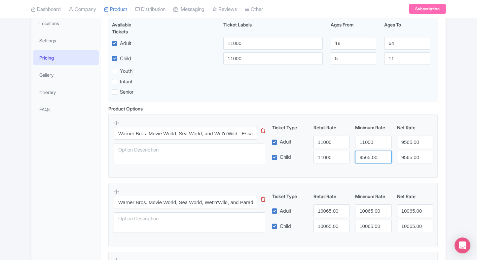
click at [369, 159] on input "9565.00" at bounding box center [373, 157] width 36 height 13
paste input "110"
drag, startPoint x: 369, startPoint y: 159, endPoint x: 417, endPoint y: 144, distance: 50.7
click at [417, 144] on div "Ticket Type Retail Rate Minimum Rate Net Rate Adult 11000 11000 9565.00 Child 1…" at bounding box center [352, 143] width 159 height 39
type input "11000"
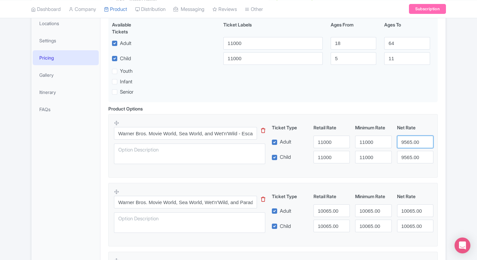
click at [417, 144] on input "9565.00" at bounding box center [415, 141] width 36 height 13
paste input "110"
drag, startPoint x: 417, startPoint y: 144, endPoint x: 414, endPoint y: 159, distance: 15.0
click at [414, 159] on div "Ticket Type Retail Rate Minimum Rate Net Rate Adult 11000 11000 11000 Child 110…" at bounding box center [352, 143] width 159 height 39
type input "11000"
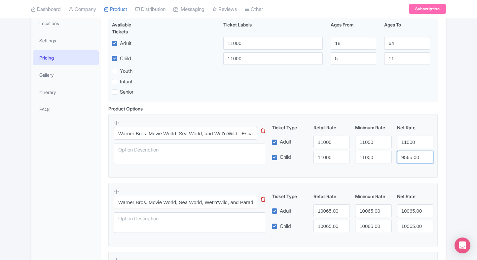
click at [414, 159] on input "9565.00" at bounding box center [415, 157] width 36 height 13
paste input "110"
drag, startPoint x: 414, startPoint y: 159, endPoint x: 452, endPoint y: 152, distance: 38.6
click at [452, 152] on div "← Back to Products Sea World Tickets, Gold Coast ID# ZHYNGV Content Distributio…" at bounding box center [238, 143] width 477 height 433
type input "11000"
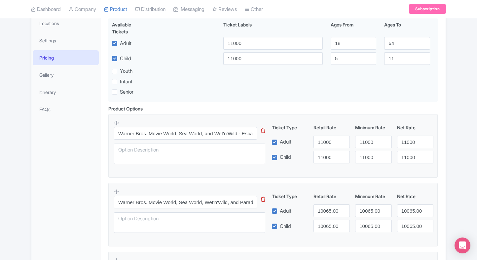
click at [452, 152] on div "← Back to Products Sea World Tickets, Gold Coast ID# ZHYNGV Content Distributio…" at bounding box center [238, 143] width 477 height 433
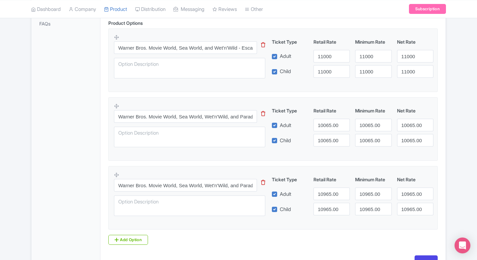
scroll to position [219, 0]
click at [328, 127] on input "10065.00" at bounding box center [332, 126] width 36 height 13
paste input "20"
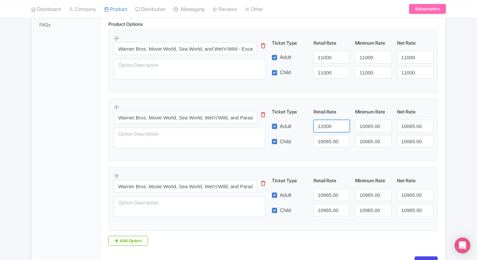
type input "12000"
click at [329, 135] on input "10065.00" at bounding box center [332, 141] width 36 height 13
paste input "20"
click at [329, 135] on input "12000" at bounding box center [332, 141] width 36 height 13
type input "12000"
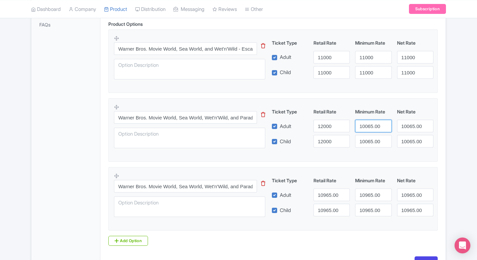
click at [368, 125] on input "10065.00" at bounding box center [373, 126] width 36 height 13
paste input "20"
drag, startPoint x: 368, startPoint y: 125, endPoint x: 370, endPoint y: 151, distance: 26.2
click at [370, 151] on div "Warner Bros. Movie World, Sea World, Wet'n'Wild, and Paradise Country - Super P…" at bounding box center [273, 128] width 318 height 48
type input "12000"
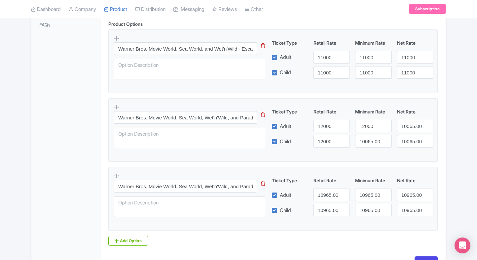
click at [370, 151] on div "Warner Bros. Movie World, Sea World, Wet'n'Wild, and Paradise Country - Super P…" at bounding box center [273, 128] width 318 height 48
click at [370, 142] on input "10065.00" at bounding box center [373, 141] width 36 height 13
paste input "20"
drag, startPoint x: 370, startPoint y: 142, endPoint x: 408, endPoint y: 130, distance: 40.0
click at [408, 130] on div "Ticket Type Retail Rate Minimum Rate Net Rate Adult 12000 12000 10065.00 Child …" at bounding box center [352, 127] width 159 height 39
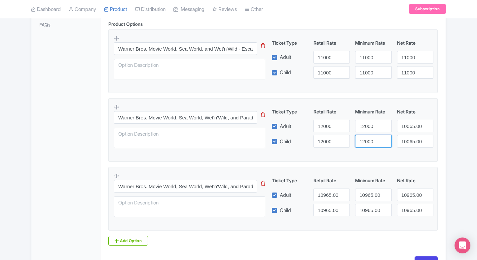
type input "12000"
click at [408, 130] on input "10065.00" at bounding box center [415, 126] width 36 height 13
paste input "20"
drag, startPoint x: 408, startPoint y: 130, endPoint x: 411, endPoint y: 140, distance: 11.4
click at [411, 140] on div "Ticket Type Retail Rate Minimum Rate Net Rate Adult 12000 12000 12000 Child 120…" at bounding box center [352, 127] width 159 height 39
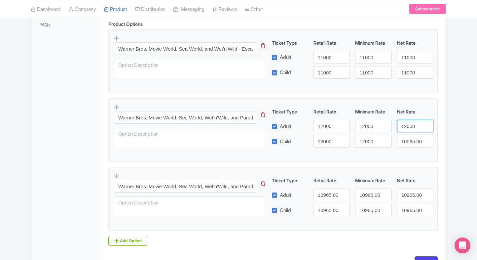
type input "12000"
click at [411, 140] on input "10065.00" at bounding box center [415, 141] width 36 height 13
paste input "20"
drag, startPoint x: 411, startPoint y: 140, endPoint x: 441, endPoint y: 135, distance: 29.8
click at [441, 135] on div "Product Options i Warner Bros. Movie World, Sea World, and Wet'n'Wild - Escape …" at bounding box center [272, 132] width 337 height 225
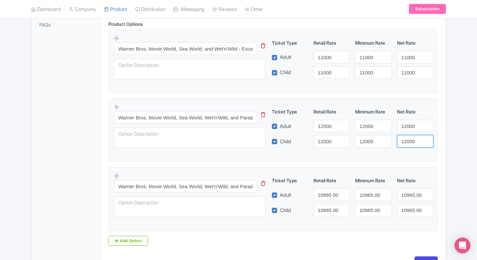
type input "12000"
click at [441, 135] on div "Product Options i Warner Bros. Movie World, Sea World, and Wet'n'Wild - Escape …" at bounding box center [272, 132] width 337 height 225
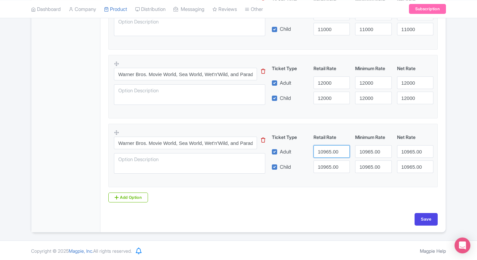
click at [327, 153] on input "10965.00" at bounding box center [332, 151] width 36 height 13
paste input "32"
type input "13200"
click at [327, 166] on input "10965.00" at bounding box center [332, 166] width 36 height 13
paste input "32"
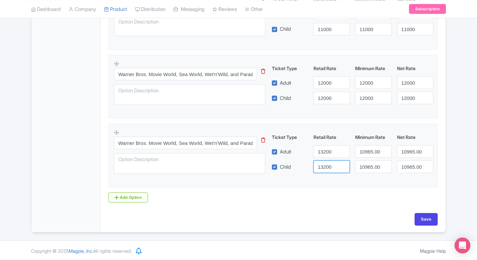
click at [327, 166] on input "13200" at bounding box center [332, 166] width 36 height 13
type input "13200"
click at [366, 158] on div "Ticket Type Retail Rate Minimum Rate Net Rate Adult 13200 10965.00 10965.00 Chi…" at bounding box center [352, 153] width 159 height 39
click at [369, 153] on input "10965.00" at bounding box center [373, 151] width 36 height 13
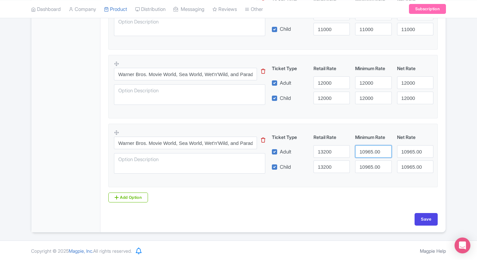
paste input "32"
drag, startPoint x: 369, startPoint y: 153, endPoint x: 369, endPoint y: 164, distance: 10.6
click at [369, 164] on div "Ticket Type Retail Rate Minimum Rate Net Rate Adult 13200 13200 10965.00 Child …" at bounding box center [352, 153] width 159 height 39
type input "13200"
click at [369, 164] on input "10965.00" at bounding box center [373, 166] width 36 height 13
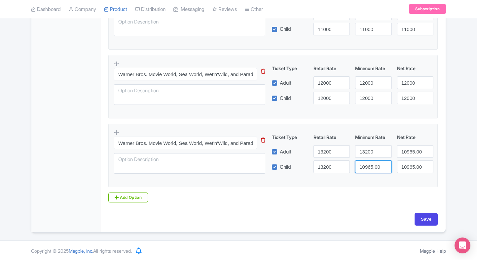
paste input "32"
drag, startPoint x: 369, startPoint y: 164, endPoint x: 407, endPoint y: 153, distance: 39.4
click at [407, 153] on div "Ticket Type Retail Rate Minimum Rate Net Rate Adult 13200 13200 10965.00 Child …" at bounding box center [352, 153] width 159 height 39
type input "13200"
click at [407, 153] on input "10965.00" at bounding box center [415, 151] width 36 height 13
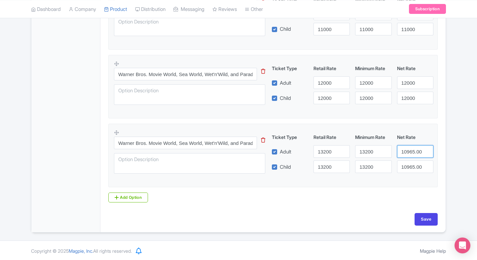
paste input "32"
drag, startPoint x: 407, startPoint y: 153, endPoint x: 409, endPoint y: 162, distance: 9.1
click at [409, 162] on div "Ticket Type Retail Rate Minimum Rate Net Rate Adult 13200 13200 13200 Child 132…" at bounding box center [352, 153] width 159 height 39
type input "13200"
click at [409, 162] on input "10965.00" at bounding box center [415, 166] width 36 height 13
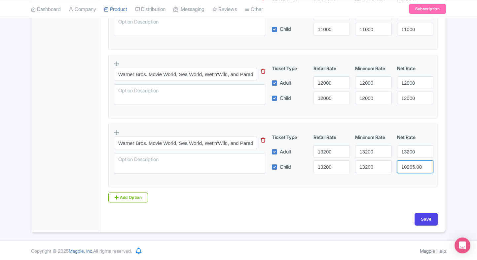
paste input "32"
click at [409, 162] on input "13200" at bounding box center [415, 166] width 36 height 13
type input "13200"
click at [448, 159] on div "← Back to Products Sea World Tickets, Gold Coast ID# ZHYNGV Content Distributio…" at bounding box center [238, 15] width 423 height 433
click at [423, 216] on input "Save" at bounding box center [426, 219] width 23 height 13
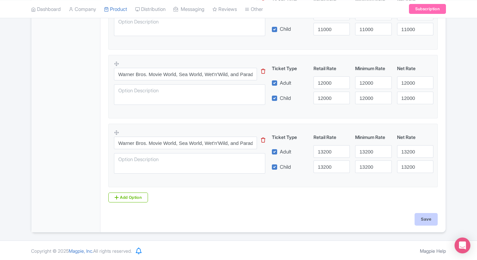
type input "Saving..."
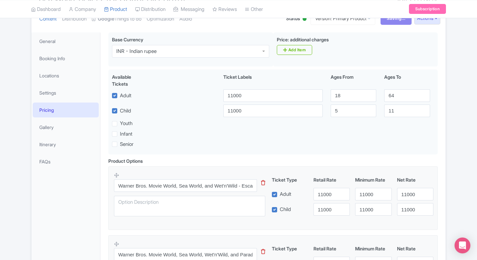
scroll to position [82, 0]
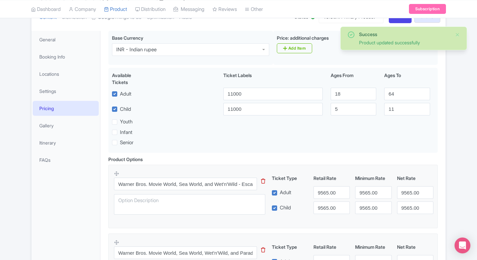
scroll to position [100, 0]
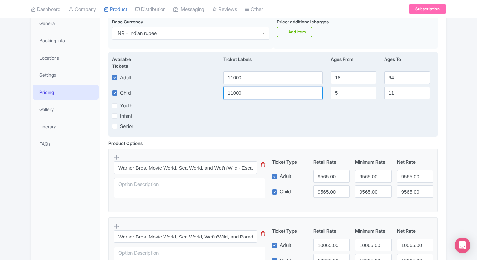
click at [254, 92] on input "11000" at bounding box center [272, 93] width 99 height 13
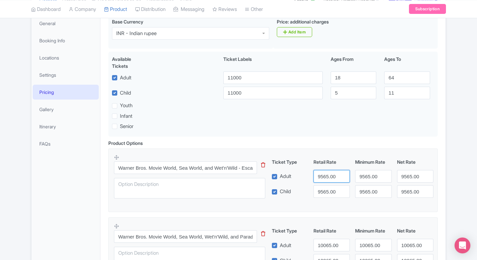
click at [323, 178] on input "9565.00" at bounding box center [332, 176] width 36 height 13
paste input "110"
type input "11000"
click at [331, 195] on input "9565.00" at bounding box center [332, 191] width 36 height 13
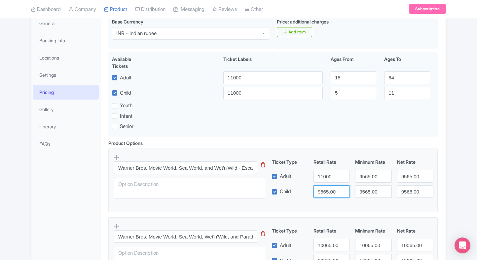
paste input "110"
drag, startPoint x: 331, startPoint y: 195, endPoint x: 371, endPoint y: 178, distance: 43.3
click at [371, 178] on div "Ticket Type Retail Rate Minimum Rate Net Rate Adult 11000 9565.00 9565.00 Child…" at bounding box center [352, 177] width 159 height 39
type input "11000"
click at [371, 178] on input "9565.00" at bounding box center [373, 176] width 36 height 13
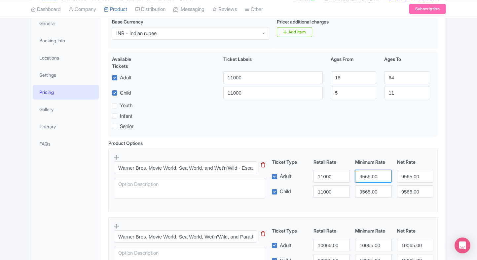
paste input "110"
drag, startPoint x: 371, startPoint y: 178, endPoint x: 366, endPoint y: 195, distance: 17.1
click at [366, 195] on div "Ticket Type Retail Rate Minimum Rate Net Rate Adult 11000 11000 9565.00 Child 1…" at bounding box center [352, 177] width 159 height 39
type input "11000"
click at [366, 195] on input "9565.00" at bounding box center [373, 191] width 36 height 13
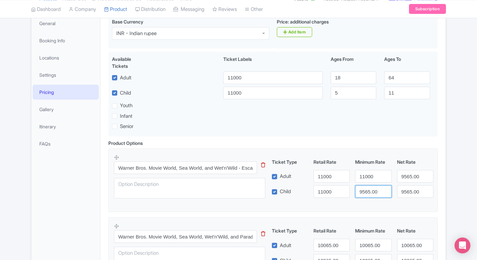
paste input "110"
drag, startPoint x: 366, startPoint y: 195, endPoint x: 397, endPoint y: 179, distance: 34.4
click at [397, 179] on div "Ticket Type Retail Rate Minimum Rate Net Rate Adult 11000 11000 9565.00 Child 1…" at bounding box center [352, 177] width 159 height 39
type input "11000"
click at [397, 179] on input "9565.00" at bounding box center [415, 176] width 36 height 13
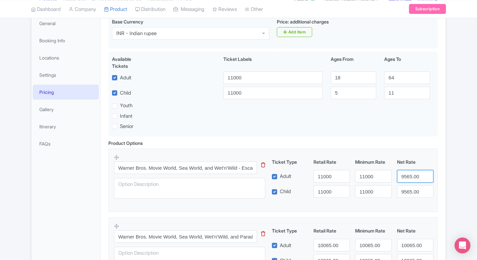
click at [397, 179] on input "9565.00" at bounding box center [415, 176] width 36 height 13
paste input "110"
type input "11000"
click at [404, 187] on input "9565.00" at bounding box center [415, 191] width 36 height 13
paste input "110"
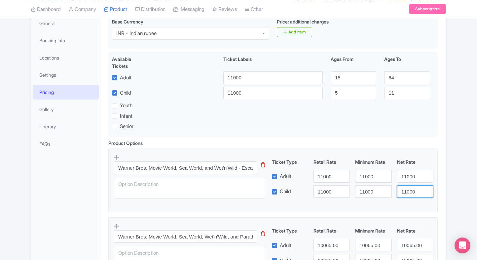
click at [404, 187] on input "11000" at bounding box center [415, 191] width 36 height 13
type input "11000"
click at [441, 177] on div "Product Options i Warner Bros. Movie World, Sea World, and Wet'n'Wild - Escape …" at bounding box center [272, 251] width 337 height 225
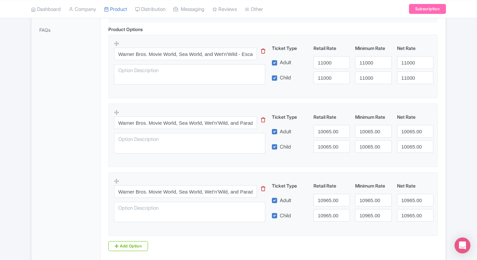
scroll to position [217, 0]
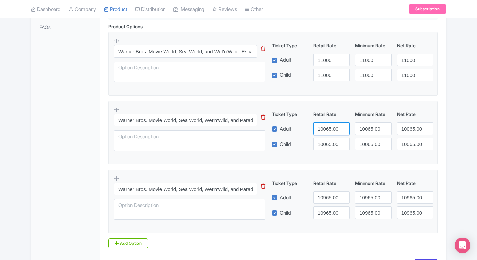
click at [325, 128] on input "10065.00" at bounding box center [332, 128] width 36 height 13
type input "12000"
click at [325, 142] on input "10065.00" at bounding box center [332, 143] width 36 height 13
paste input "20"
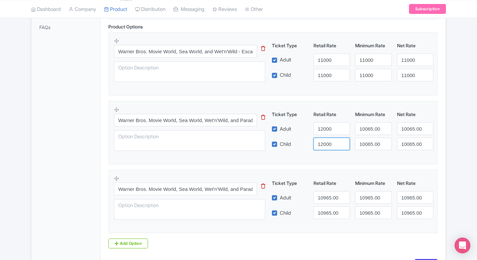
drag, startPoint x: 325, startPoint y: 142, endPoint x: 366, endPoint y: 129, distance: 43.8
click at [366, 129] on div "Ticket Type Retail Rate Minimum Rate Net Rate Adult 12000 10065.00 10065.00 Chi…" at bounding box center [352, 130] width 159 height 39
type input "12000"
click at [366, 129] on input "10065.00" at bounding box center [373, 128] width 36 height 13
paste input "20"
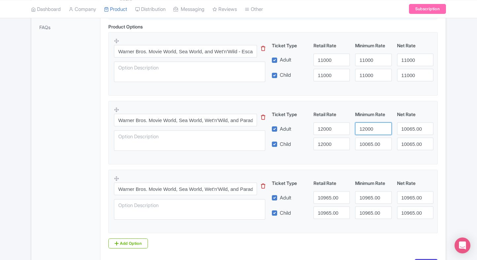
drag, startPoint x: 366, startPoint y: 129, endPoint x: 369, endPoint y: 144, distance: 15.6
click at [369, 144] on div "Ticket Type Retail Rate Minimum Rate Net Rate Adult 12000 12000 10065.00 Child …" at bounding box center [352, 130] width 159 height 39
type input "12000"
click at [369, 144] on input "10065.00" at bounding box center [373, 143] width 36 height 13
paste input "20"
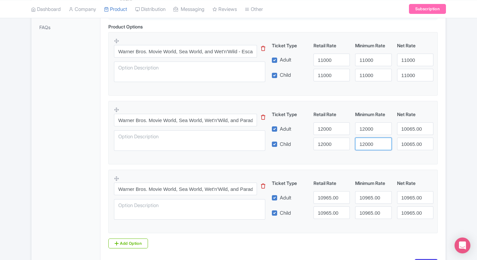
drag, startPoint x: 369, startPoint y: 144, endPoint x: 412, endPoint y: 131, distance: 44.5
click at [412, 131] on div "Ticket Type Retail Rate Minimum Rate Net Rate Adult 12000 12000 10065.00 Child …" at bounding box center [352, 130] width 159 height 39
type input "12000"
click at [412, 131] on input "10065.00" at bounding box center [415, 128] width 36 height 13
paste input "20"
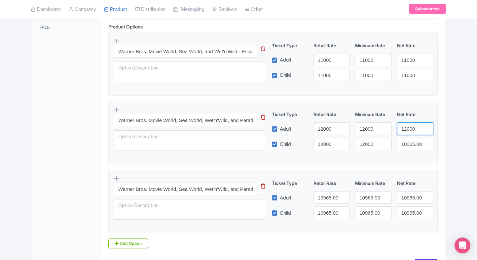
drag, startPoint x: 412, startPoint y: 131, endPoint x: 411, endPoint y: 144, distance: 13.0
click at [411, 144] on div "Ticket Type Retail Rate Minimum Rate Net Rate Adult 12000 12000 12000 Child 120…" at bounding box center [352, 130] width 159 height 39
type input "12000"
click at [411, 144] on input "10065.00" at bounding box center [415, 143] width 36 height 13
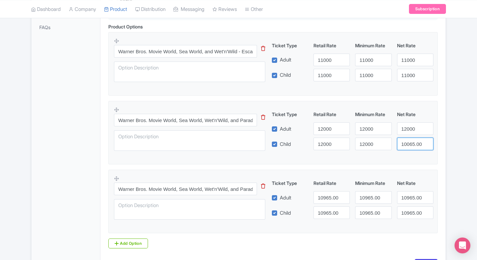
paste input "20"
type input "12000"
click at [439, 146] on div "Product Options i Warner Bros. Movie World, Sea World, and Wet'n'Wild - Escape …" at bounding box center [272, 135] width 337 height 225
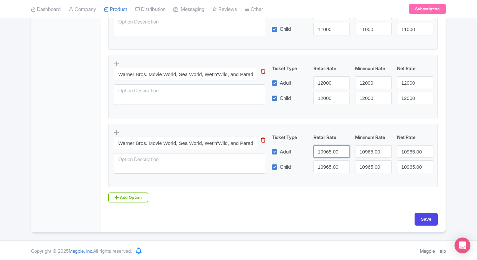
click at [324, 149] on input "10965.00" at bounding box center [332, 151] width 36 height 13
type input "1"
type input "13200"
click at [325, 159] on div "Ticket Type Retail Rate Minimum Rate Net Rate Adult 13200 10965.00 10965.00 Chi…" at bounding box center [352, 153] width 159 height 39
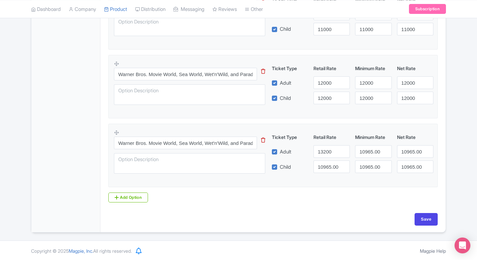
click at [325, 159] on div "Ticket Type Retail Rate Minimum Rate Net Rate Adult 13200 10965.00 10965.00 Chi…" at bounding box center [352, 153] width 159 height 39
click at [326, 167] on input "10965.00" at bounding box center [332, 166] width 36 height 13
paste input "32"
click at [326, 167] on input "13200" at bounding box center [332, 166] width 36 height 13
type input "13200"
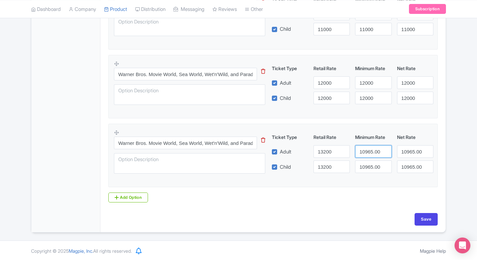
click at [360, 156] on input "10965.00" at bounding box center [373, 151] width 36 height 13
paste input "32"
drag, startPoint x: 360, startPoint y: 156, endPoint x: 367, endPoint y: 171, distance: 17.0
click at [367, 171] on div "Ticket Type Retail Rate Minimum Rate Net Rate Adult 13200 13200 10965.00 Child …" at bounding box center [352, 153] width 159 height 39
type input "13200"
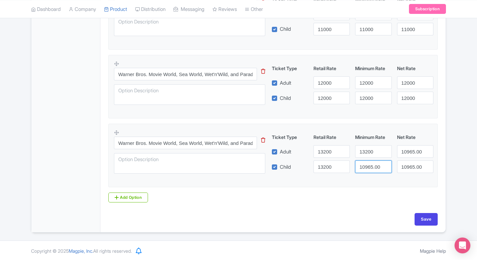
click at [367, 171] on input "10965.00" at bounding box center [373, 166] width 36 height 13
paste input "32"
drag, startPoint x: 367, startPoint y: 171, endPoint x: 420, endPoint y: 153, distance: 55.4
click at [420, 153] on div "Ticket Type Retail Rate Minimum Rate Net Rate Adult 13200 13200 10965.00 Child …" at bounding box center [352, 153] width 159 height 39
type input "13200"
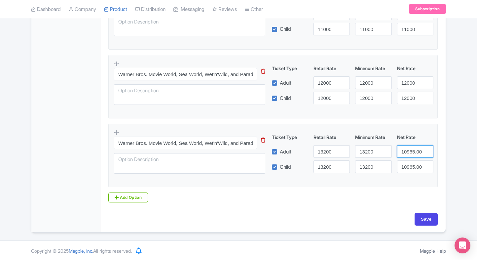
click at [420, 153] on input "10965.00" at bounding box center [415, 151] width 36 height 13
paste input "32"
click at [420, 153] on input "13200" at bounding box center [415, 151] width 36 height 13
type input "13200"
click at [414, 171] on input "10965.00" at bounding box center [415, 166] width 36 height 13
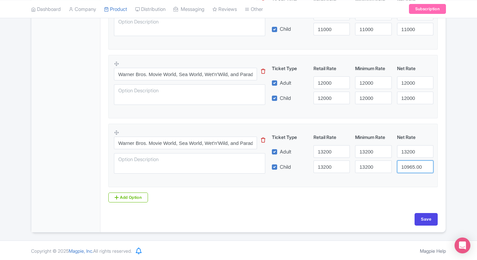
paste input "32"
click at [414, 171] on input "13200" at bounding box center [415, 166] width 36 height 13
type input "13200"
click at [423, 217] on input "Save" at bounding box center [426, 219] width 23 height 13
type input "Saving..."
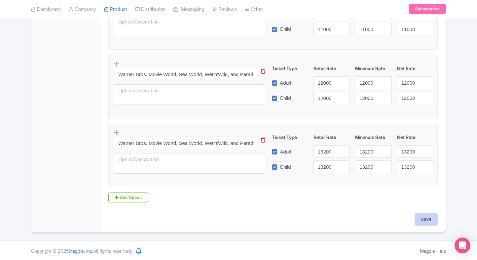
type input "Saving..."
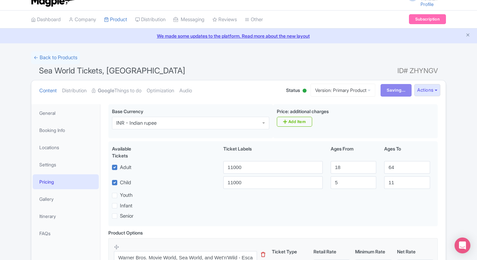
scroll to position [9, 0]
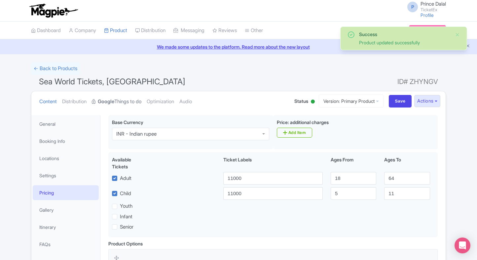
click at [109, 101] on strong "Google" at bounding box center [106, 102] width 17 height 8
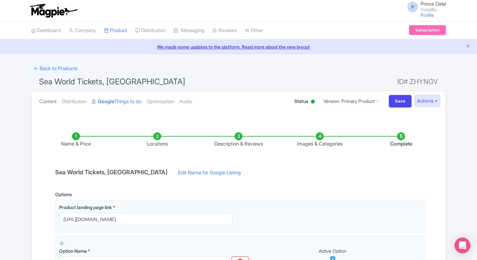
click at [51, 103] on link "Content" at bounding box center [48, 101] width 18 height 21
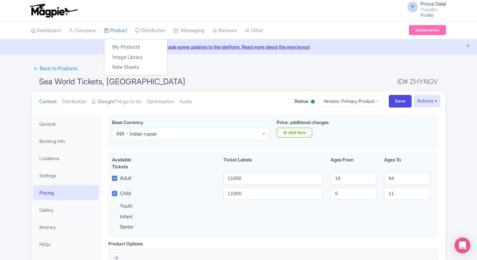
click at [122, 41] on div "My Products Image Library Rate Sheets" at bounding box center [135, 57] width 63 height 36
click at [126, 49] on link "My Products" at bounding box center [135, 47] width 63 height 10
